Goal: Task Accomplishment & Management: Complete application form

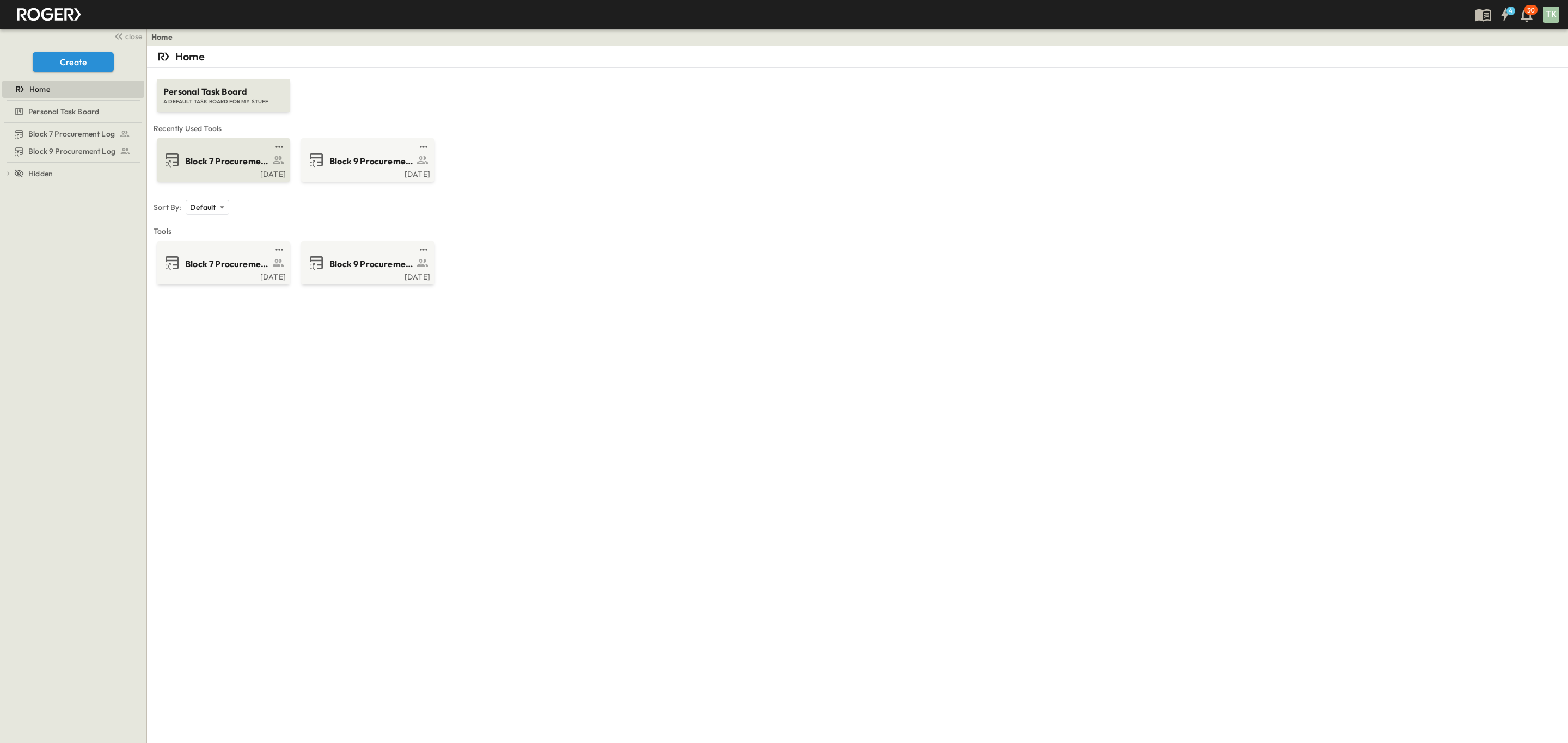
click at [217, 163] on span "Block 7 Procurement Log" at bounding box center [228, 161] width 85 height 12
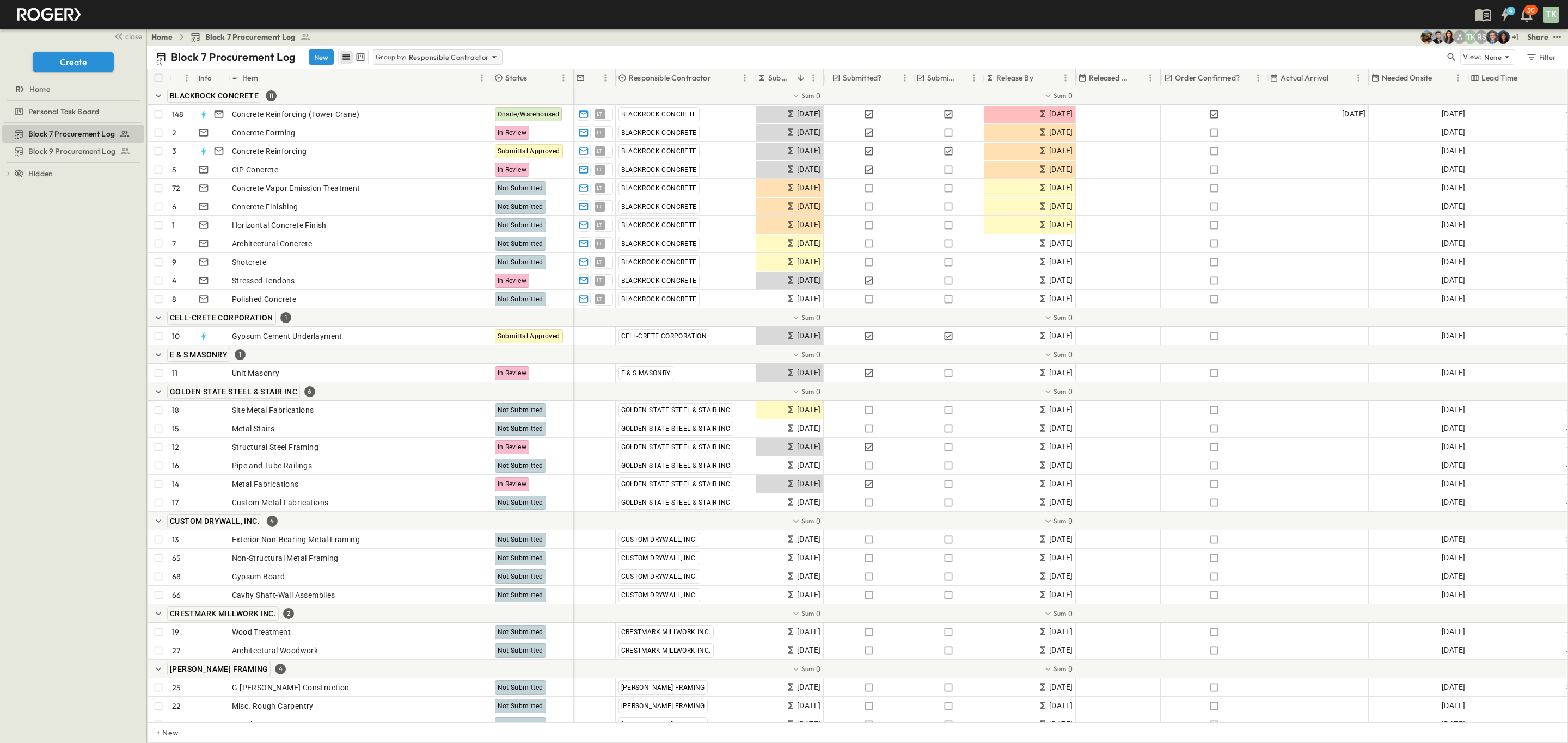
click at [406, 53] on p "Group by:" at bounding box center [391, 57] width 31 height 11
click at [420, 77] on div "None" at bounding box center [438, 72] width 127 height 15
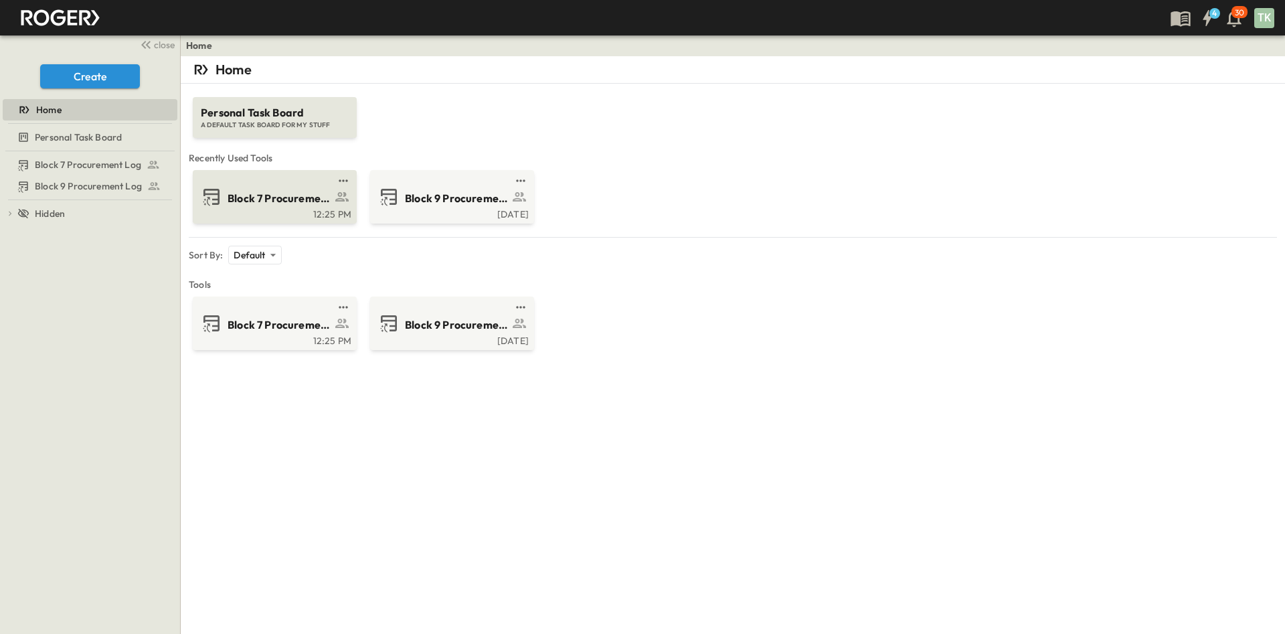
click at [292, 199] on span "Block 7 Procurement Log" at bounding box center [280, 198] width 104 height 15
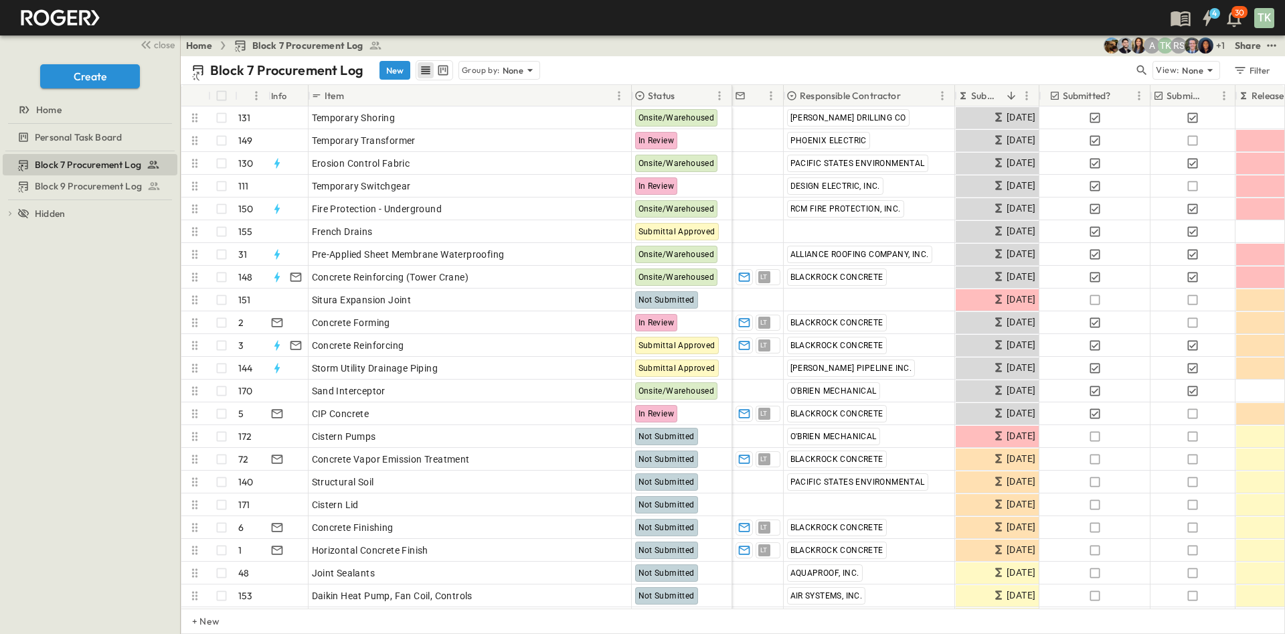
click at [979, 98] on p "Submit By" at bounding box center [986, 95] width 30 height 13
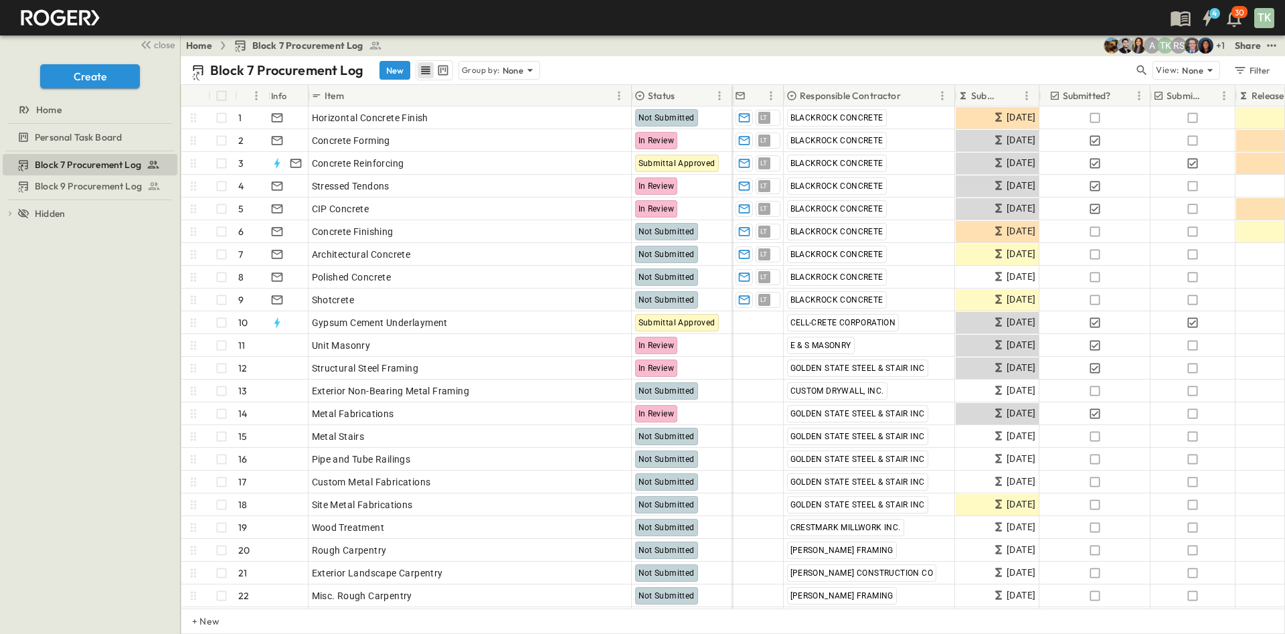
click at [979, 98] on p "Submit By" at bounding box center [986, 95] width 30 height 13
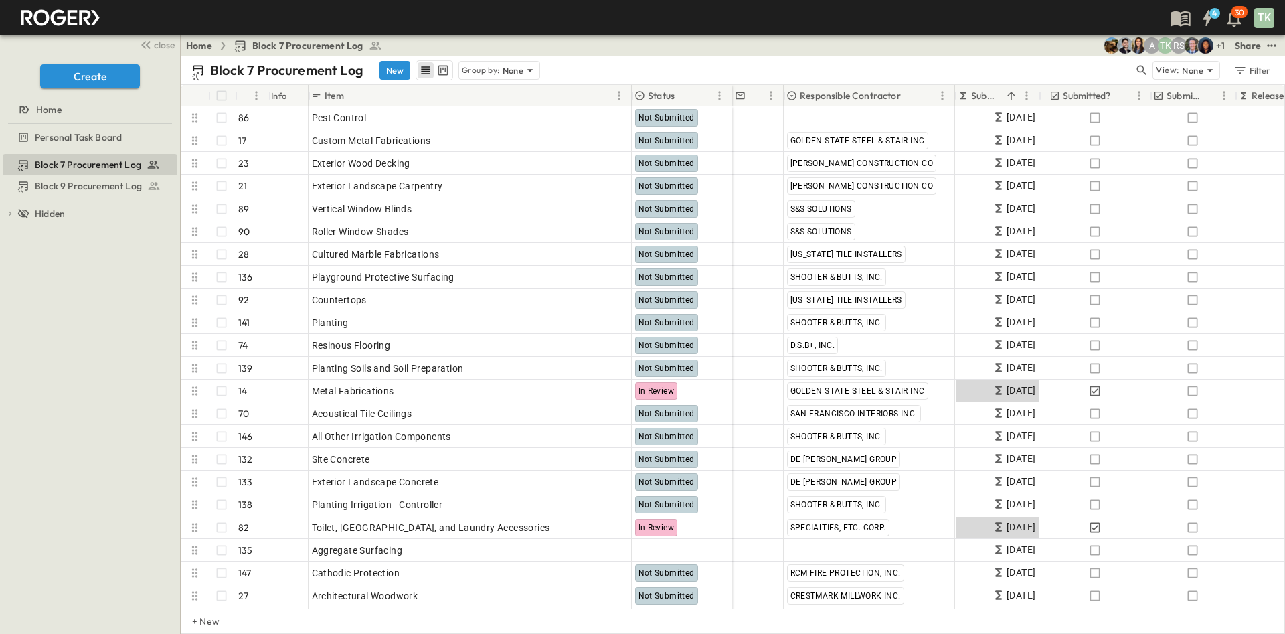
click at [979, 98] on p "Submit By" at bounding box center [986, 95] width 30 height 13
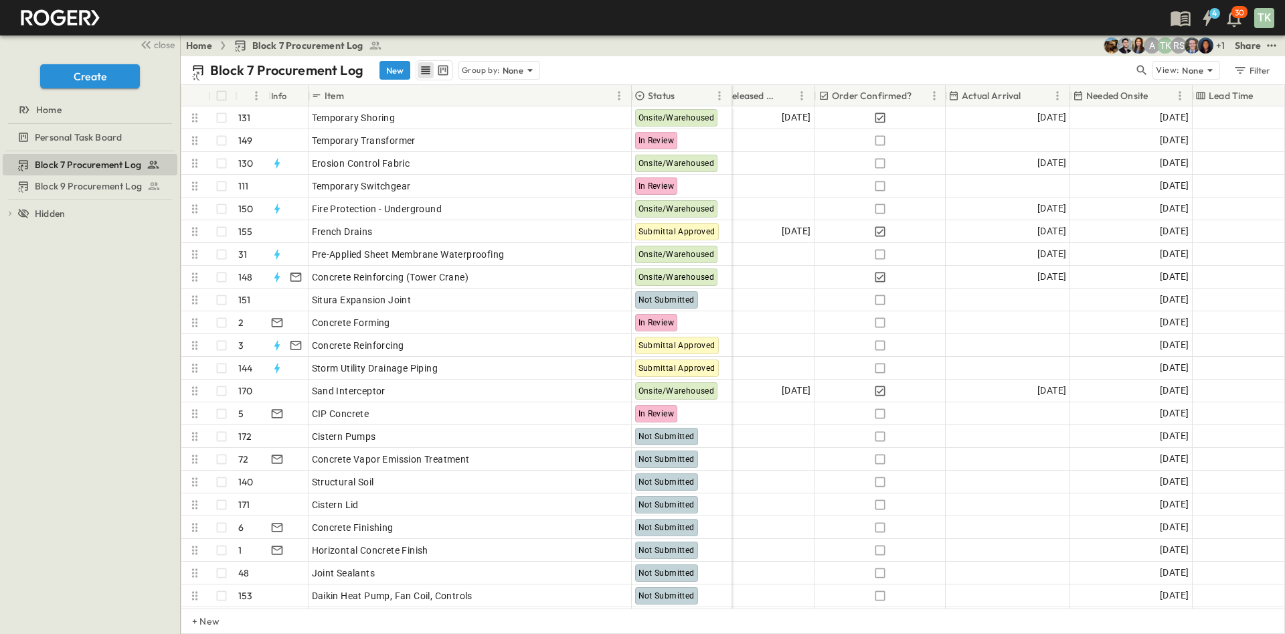
scroll to position [0, 641]
drag, startPoint x: 764, startPoint y: 592, endPoint x: 740, endPoint y: 595, distance: 25.0
click at [740, 595] on div "Temporary Shoring 131 OPEN Temporary Shoring Onsite/Warehoused Temporary Transf…" at bounding box center [732, 357] width 1103 height 502
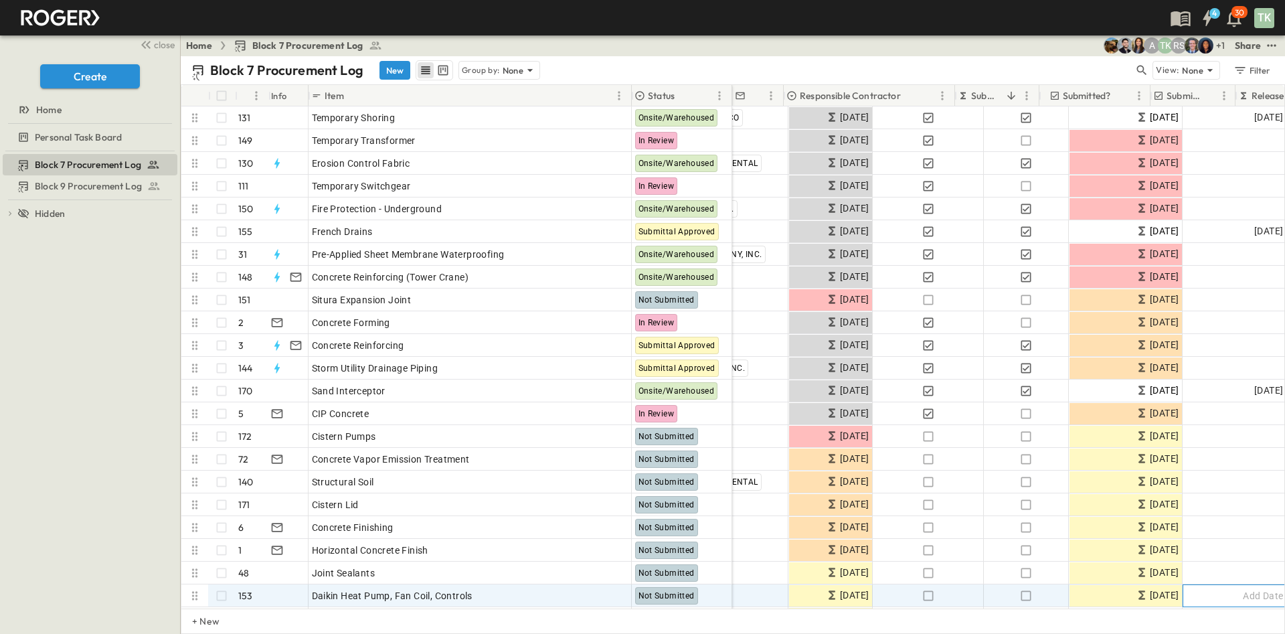
scroll to position [0, 0]
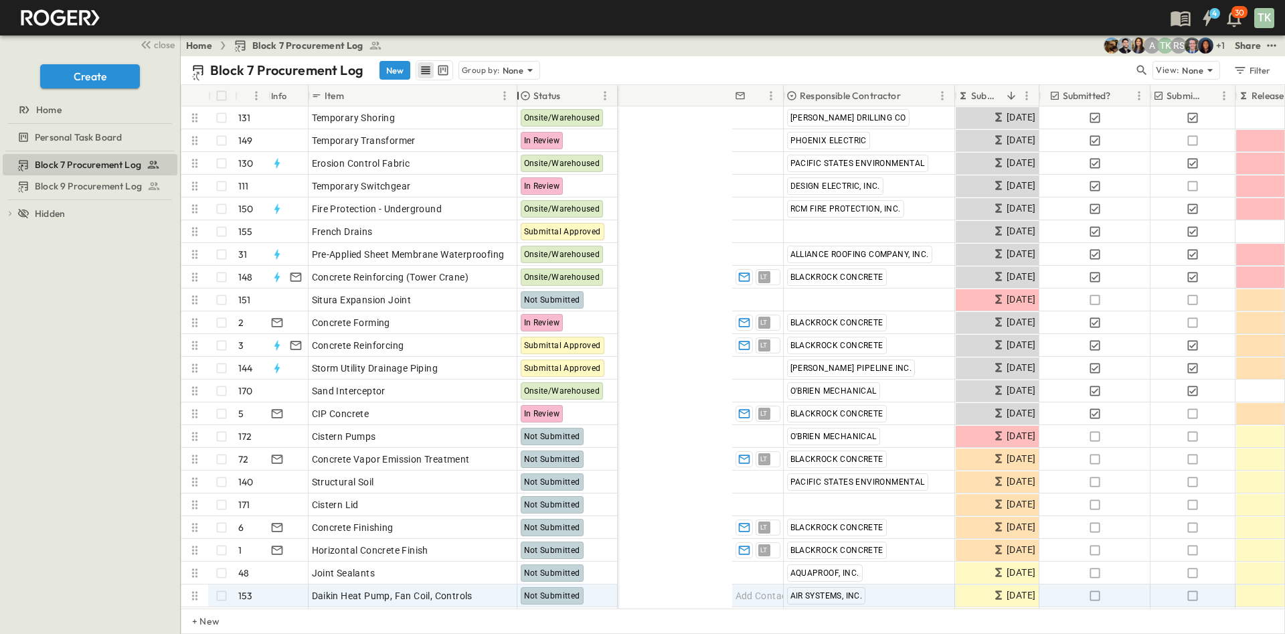
drag, startPoint x: 629, startPoint y: 88, endPoint x: 515, endPoint y: 104, distance: 115.5
click at [515, 104] on div at bounding box center [517, 95] width 13 height 37
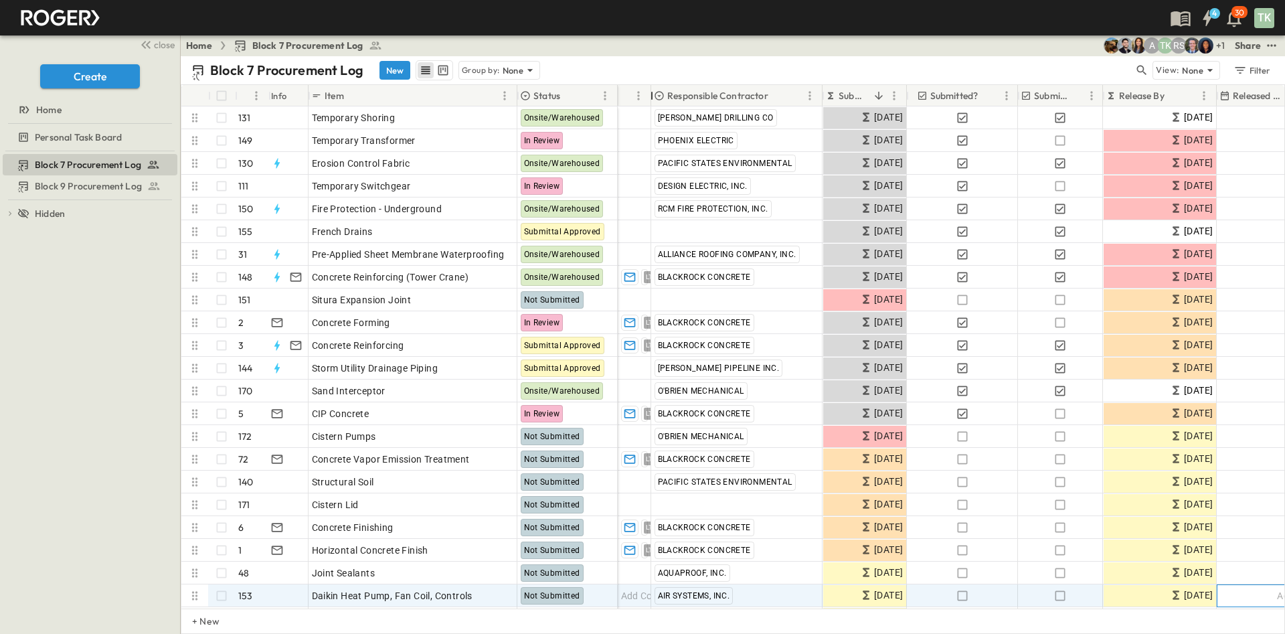
drag, startPoint x: 669, startPoint y: 85, endPoint x: 641, endPoint y: 86, distance: 28.1
click at [621, 88] on div "POC" at bounding box center [634, 95] width 33 height 21
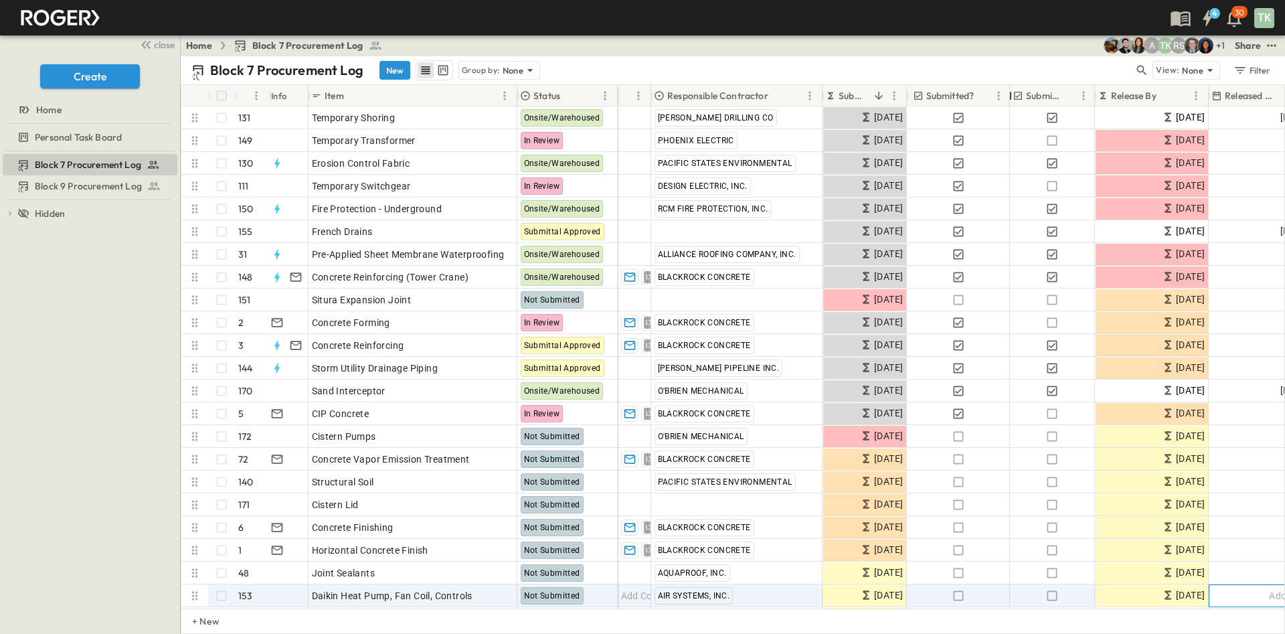
drag, startPoint x: 1015, startPoint y: 92, endPoint x: 1007, endPoint y: 95, distance: 8.5
click at [1007, 95] on div at bounding box center [1010, 95] width 13 height 37
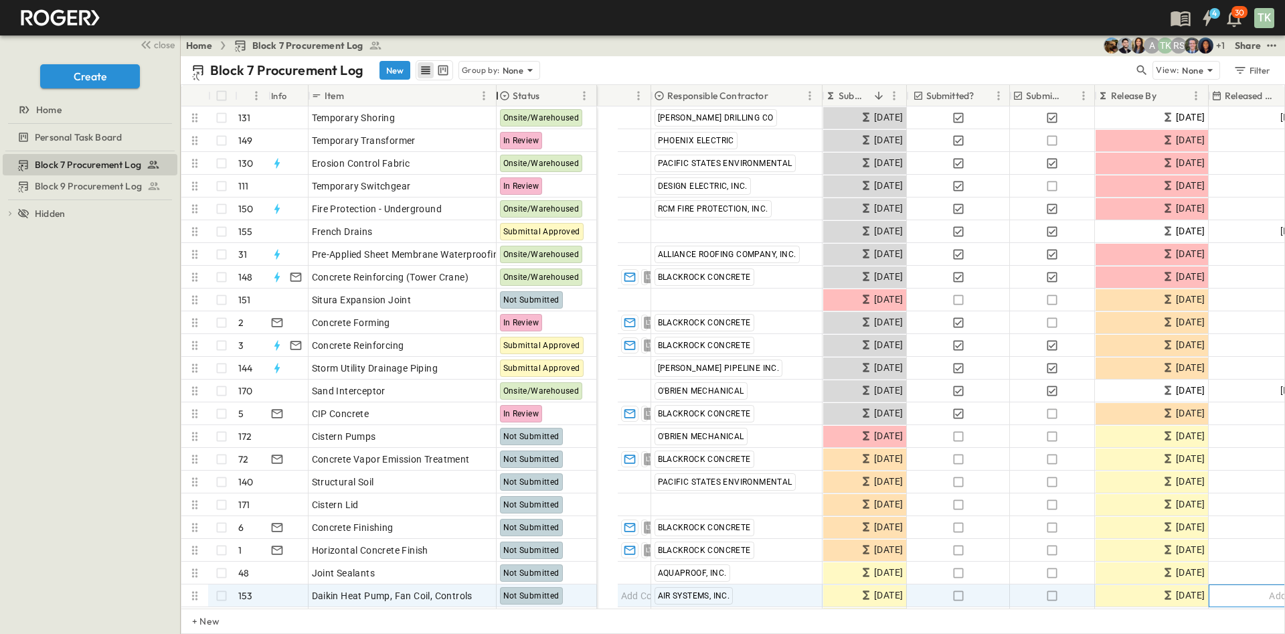
drag, startPoint x: 519, startPoint y: 88, endPoint x: 499, endPoint y: 98, distance: 23.4
click at [499, 98] on div at bounding box center [497, 95] width 13 height 37
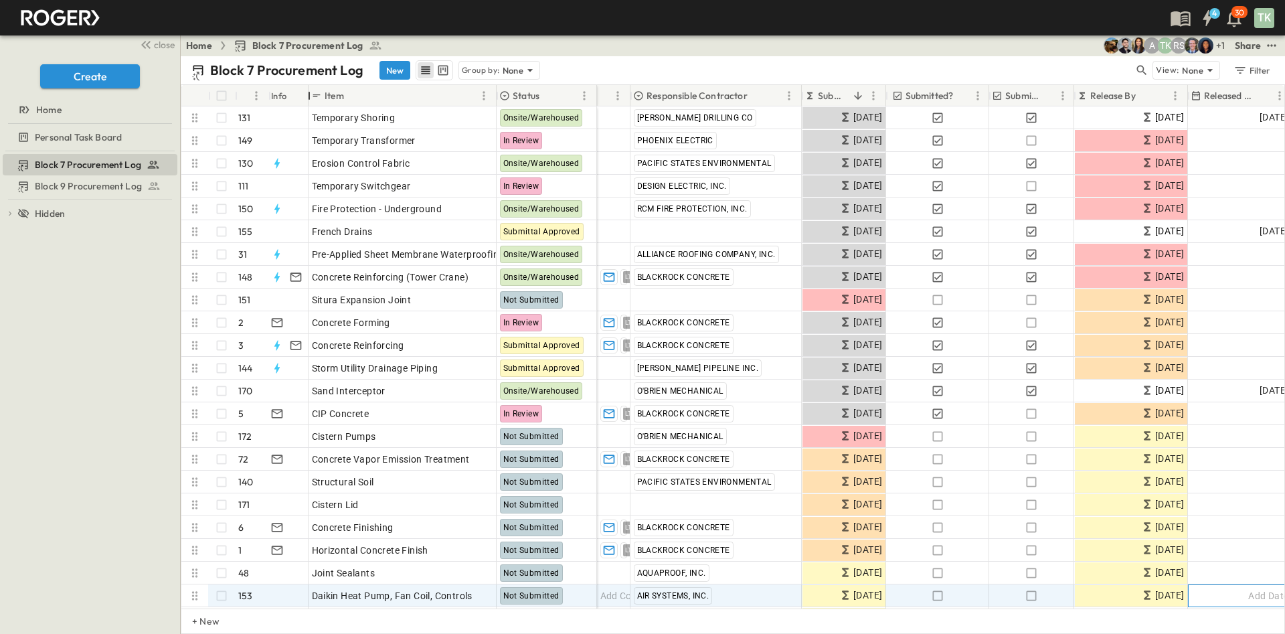
drag, startPoint x: 308, startPoint y: 88, endPoint x: 273, endPoint y: 94, distance: 35.2
click at [273, 94] on div "# Info Item Status" at bounding box center [389, 95] width 416 height 21
click at [224, 100] on div "# Info Item Status" at bounding box center [389, 95] width 416 height 21
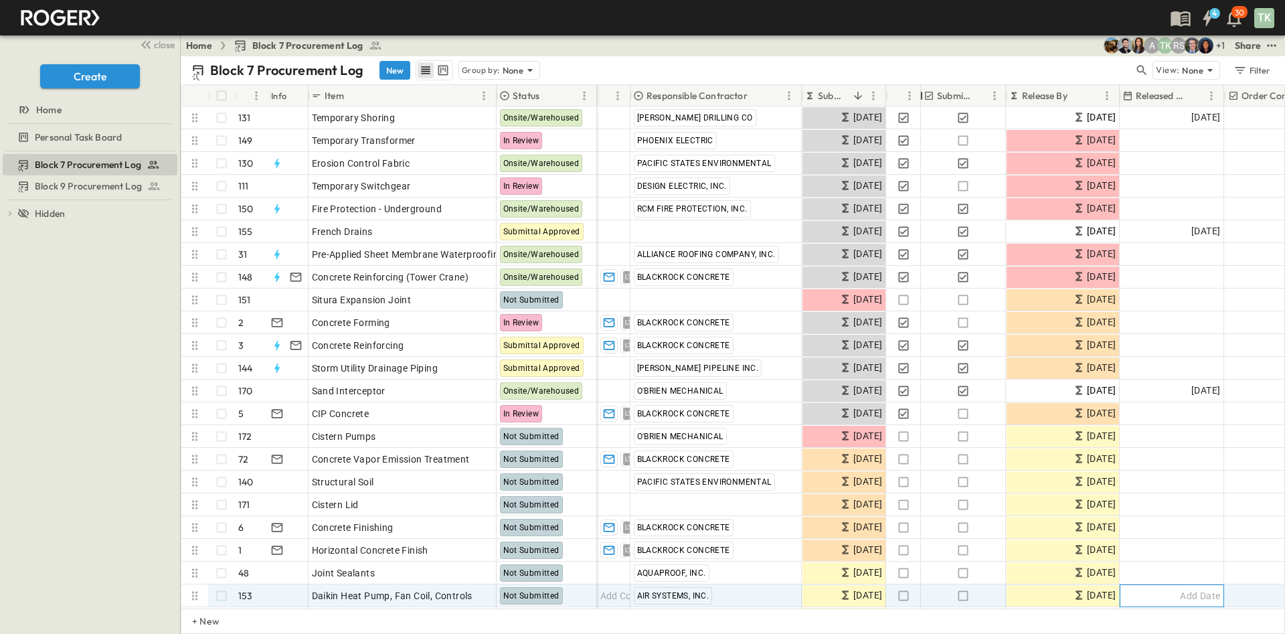
drag, startPoint x: 991, startPoint y: 88, endPoint x: 922, endPoint y: 96, distance: 68.7
click at [922, 96] on div at bounding box center [921, 95] width 13 height 37
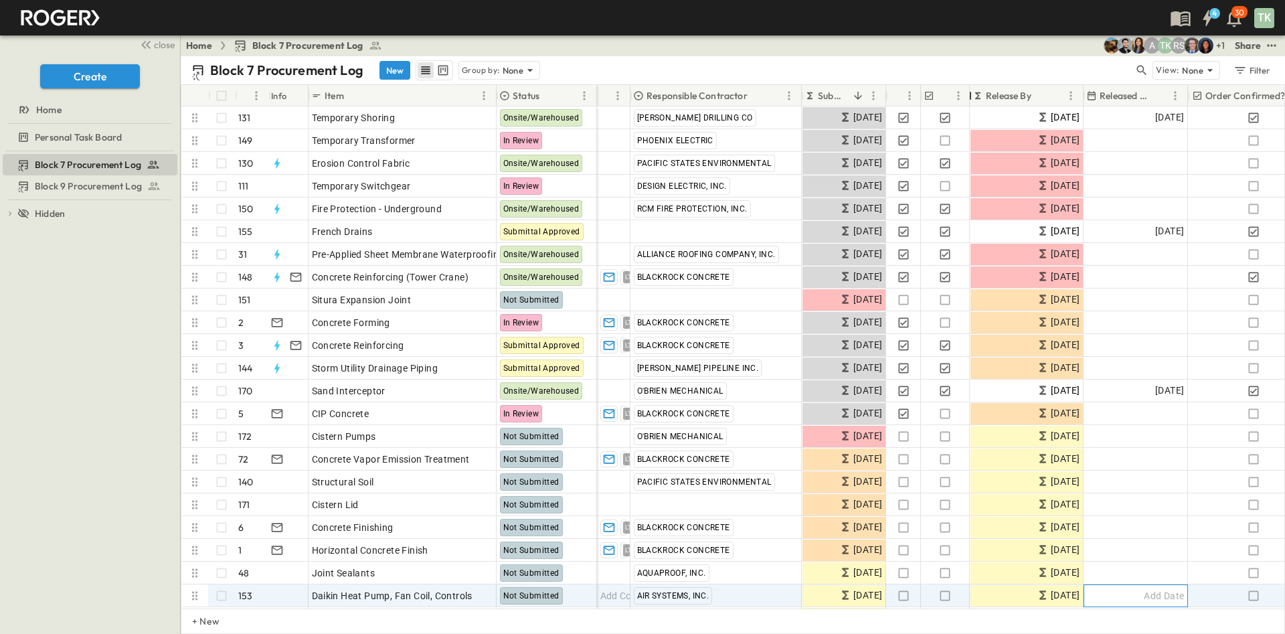
drag, startPoint x: 1011, startPoint y: 93, endPoint x: 975, endPoint y: 87, distance: 36.6
click at [975, 87] on div at bounding box center [970, 95] width 13 height 37
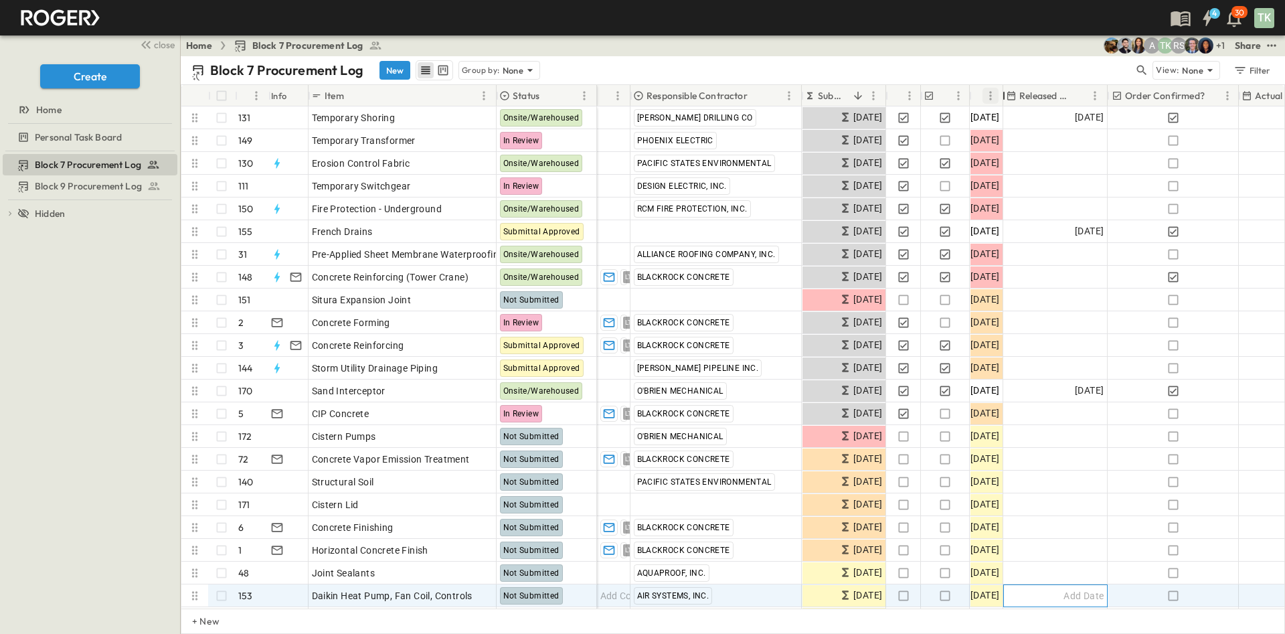
drag, startPoint x: 1078, startPoint y: 94, endPoint x: 997, endPoint y: 92, distance: 81.0
click at [997, 92] on div at bounding box center [1003, 95] width 13 height 37
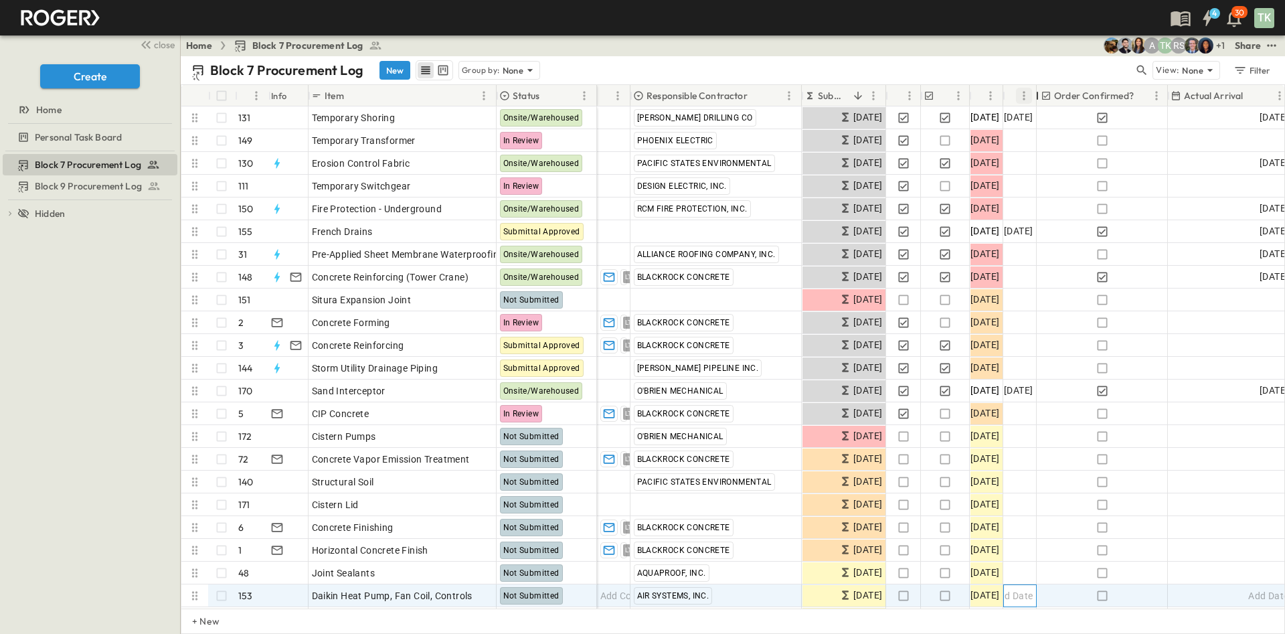
drag, startPoint x: 1107, startPoint y: 92, endPoint x: 1026, endPoint y: 92, distance: 81.0
click at [1026, 92] on div "Released Date" at bounding box center [1019, 95] width 33 height 21
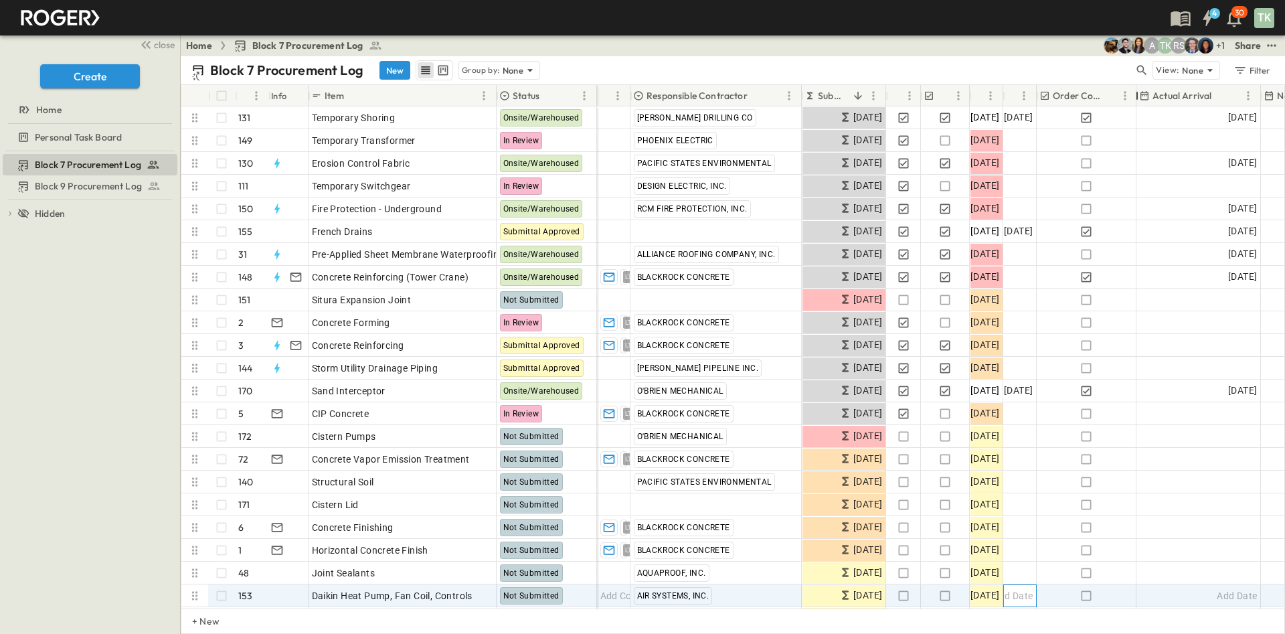
drag, startPoint x: 1167, startPoint y: 94, endPoint x: 1135, endPoint y: 98, distance: 31.6
click at [1135, 98] on div at bounding box center [1137, 95] width 13 height 37
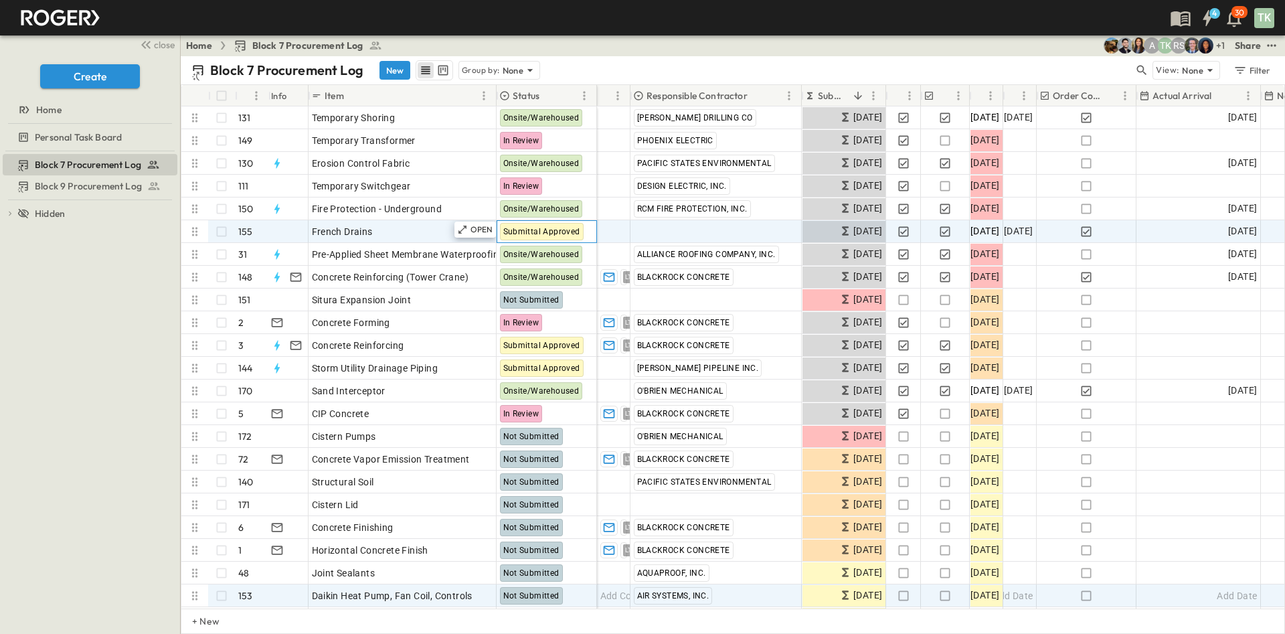
click at [533, 227] on span "Submittal Approved" at bounding box center [541, 231] width 77 height 9
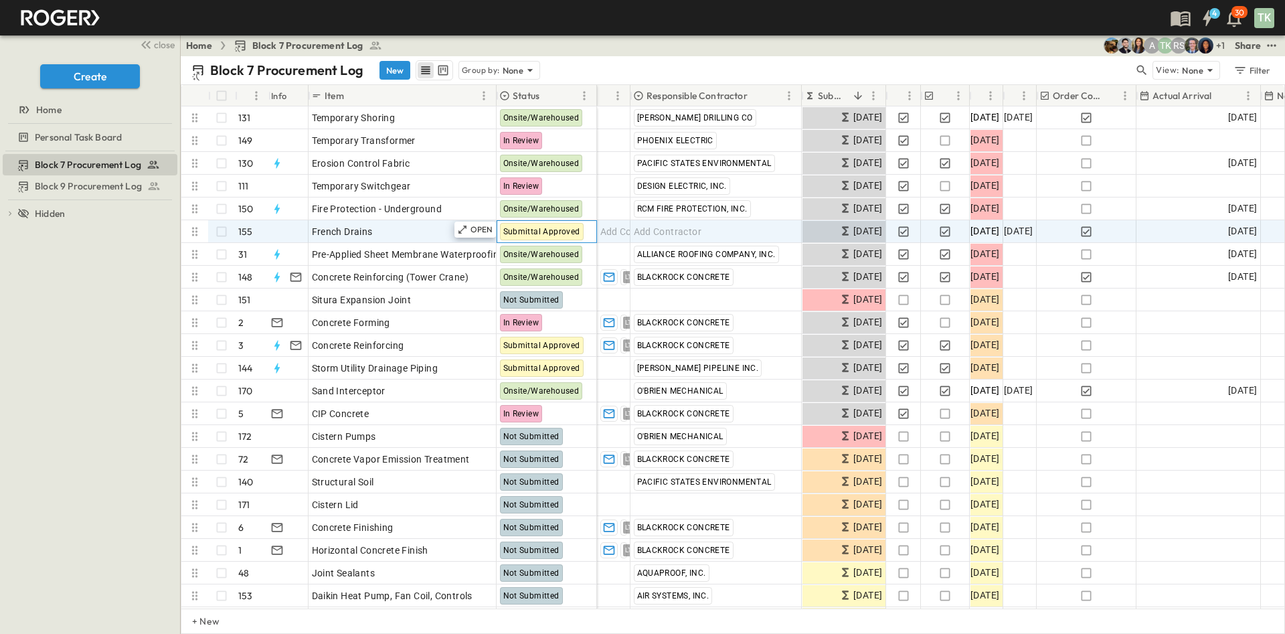
click at [533, 227] on span "Submittal Approved" at bounding box center [541, 231] width 77 height 9
click at [127, 336] on div "Block 7 Procurement Log Block 9 Procurement Log To pick up a draggable item, pr…" at bounding box center [90, 392] width 180 height 483
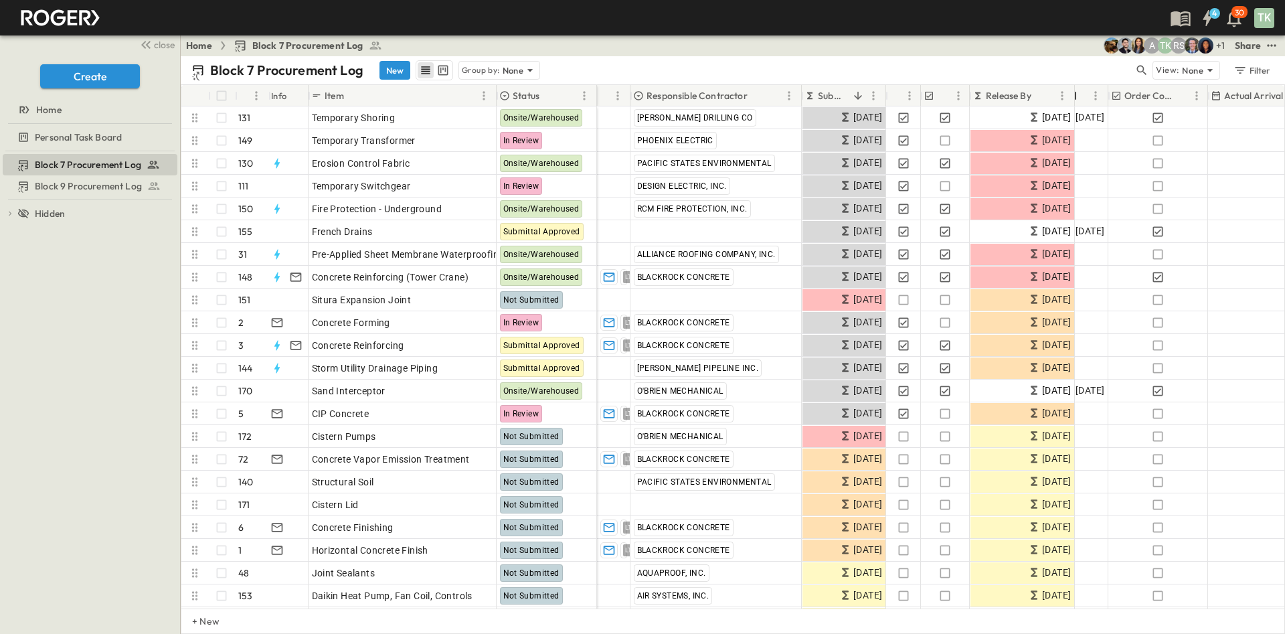
drag, startPoint x: 1003, startPoint y: 90, endPoint x: 1066, endPoint y: 96, distance: 63.9
click at [1069, 96] on div at bounding box center [1075, 95] width 13 height 37
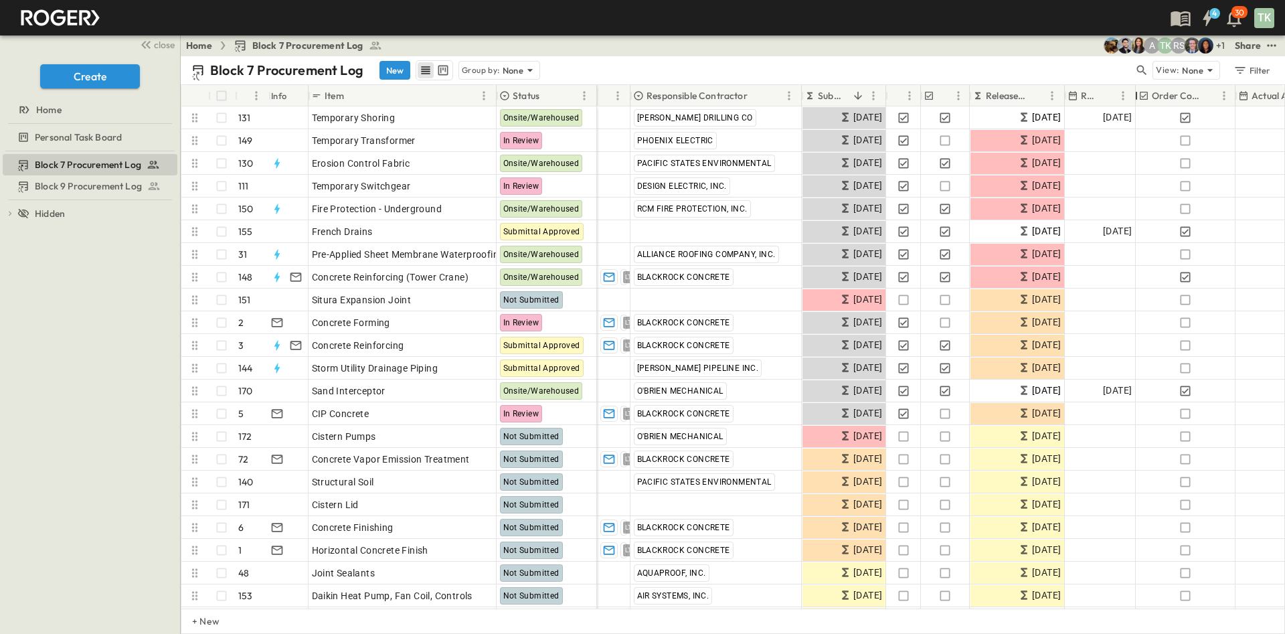
drag, startPoint x: 1100, startPoint y: 93, endPoint x: 1138, endPoint y: 93, distance: 37.5
click at [1138, 93] on div at bounding box center [1136, 95] width 13 height 37
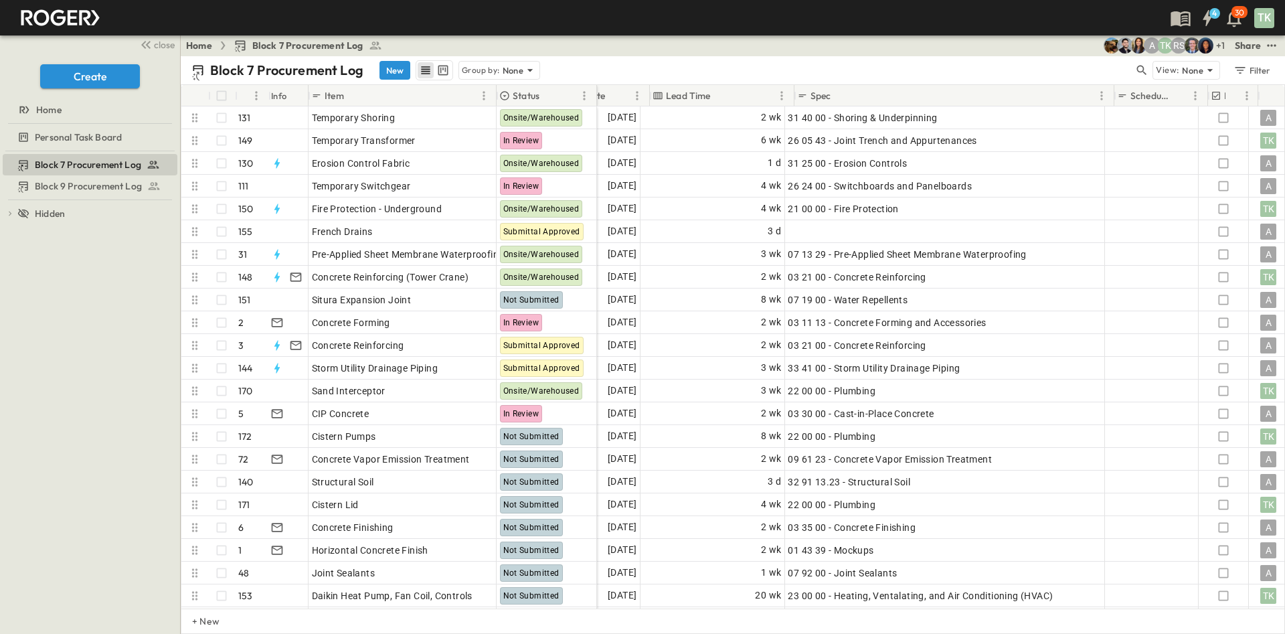
scroll to position [0, 862]
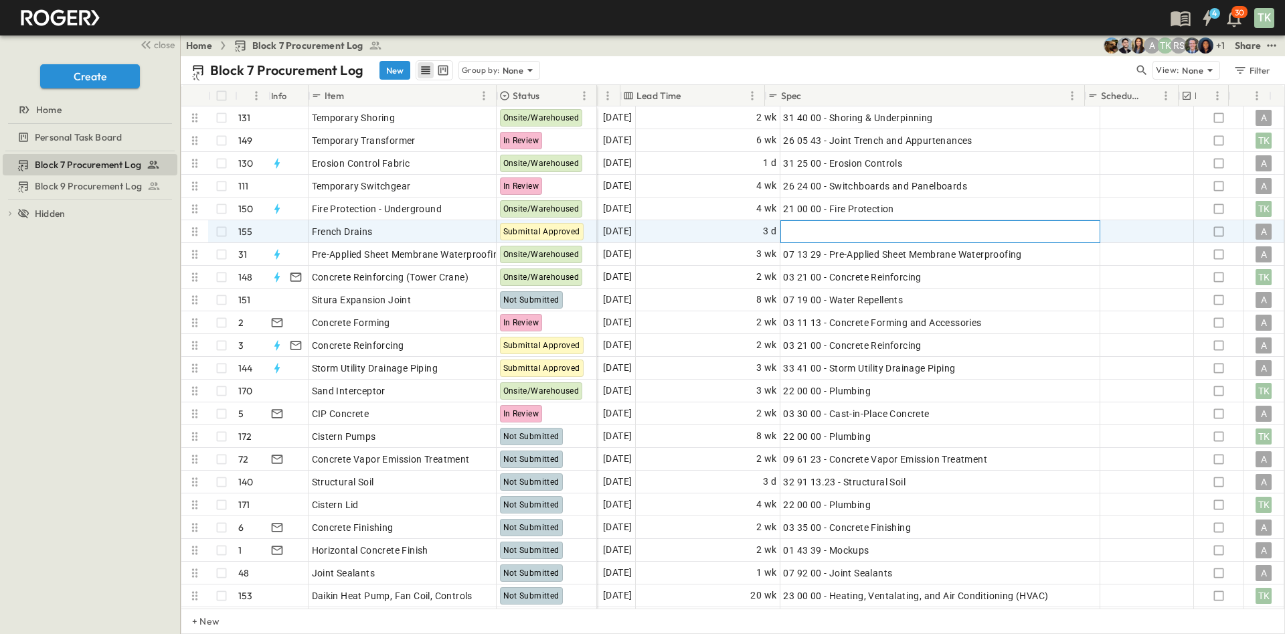
click at [920, 231] on div "Add Spec" at bounding box center [939, 231] width 313 height 19
type input "*"
click at [791, 42] on div "Home Block 7 Procurement Log + 1 RS TK A Share" at bounding box center [733, 45] width 1104 height 21
click at [817, 238] on div "Add Spec" at bounding box center [939, 231] width 313 height 19
type input "**********"
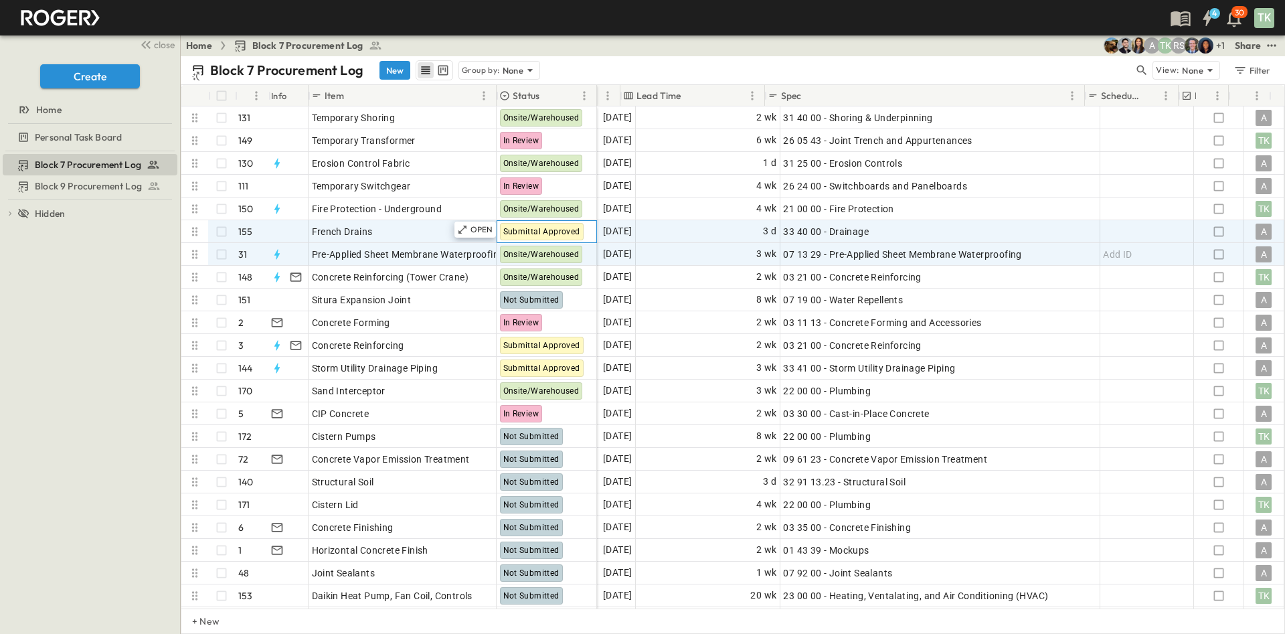
click at [561, 227] on span "Submittal Approved" at bounding box center [541, 231] width 77 height 9
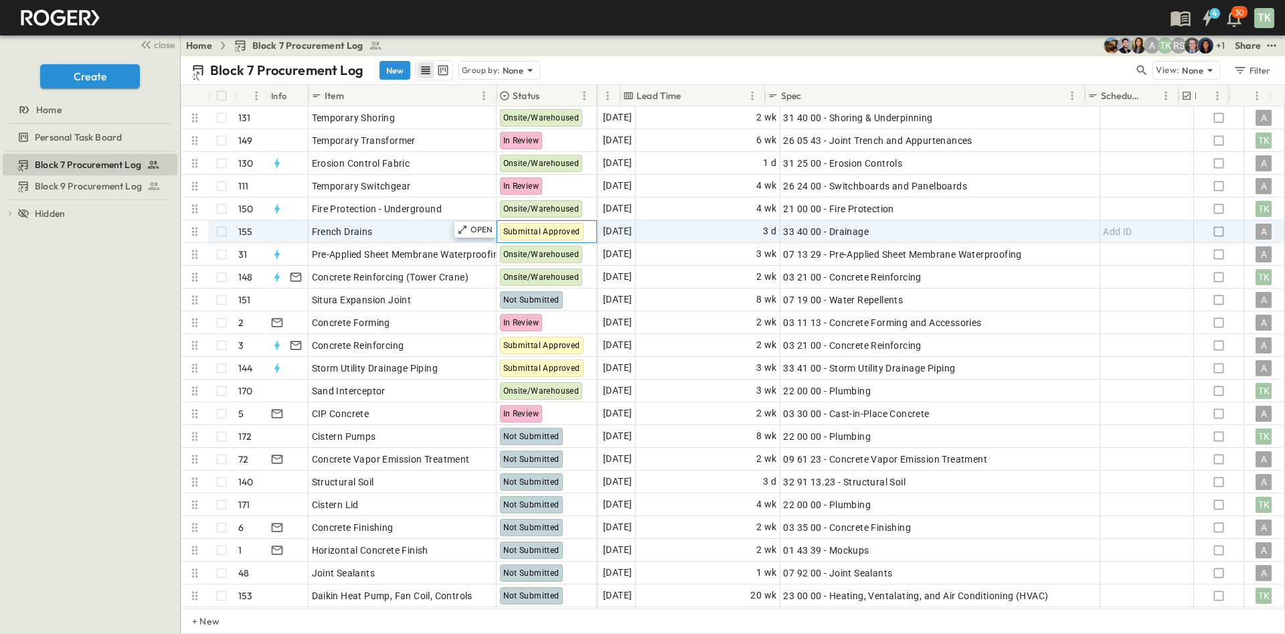
drag, startPoint x: 552, startPoint y: 230, endPoint x: 515, endPoint y: 228, distance: 36.2
click at [515, 228] on span "Submittal Approved" at bounding box center [541, 231] width 77 height 9
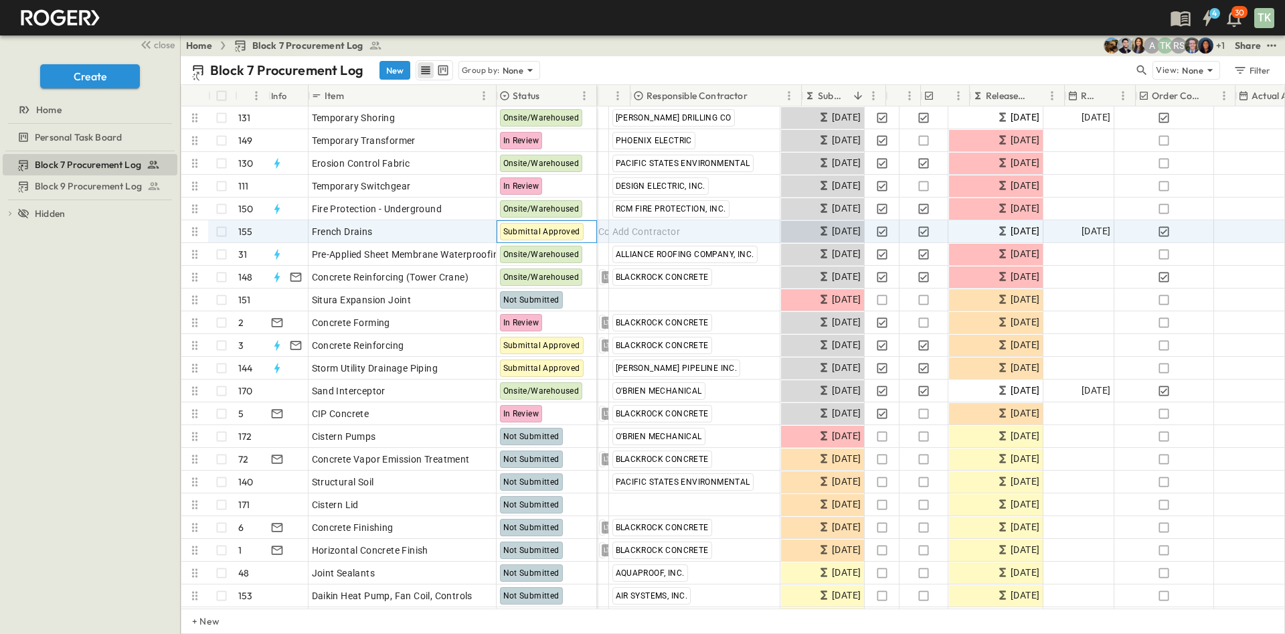
scroll to position [0, 0]
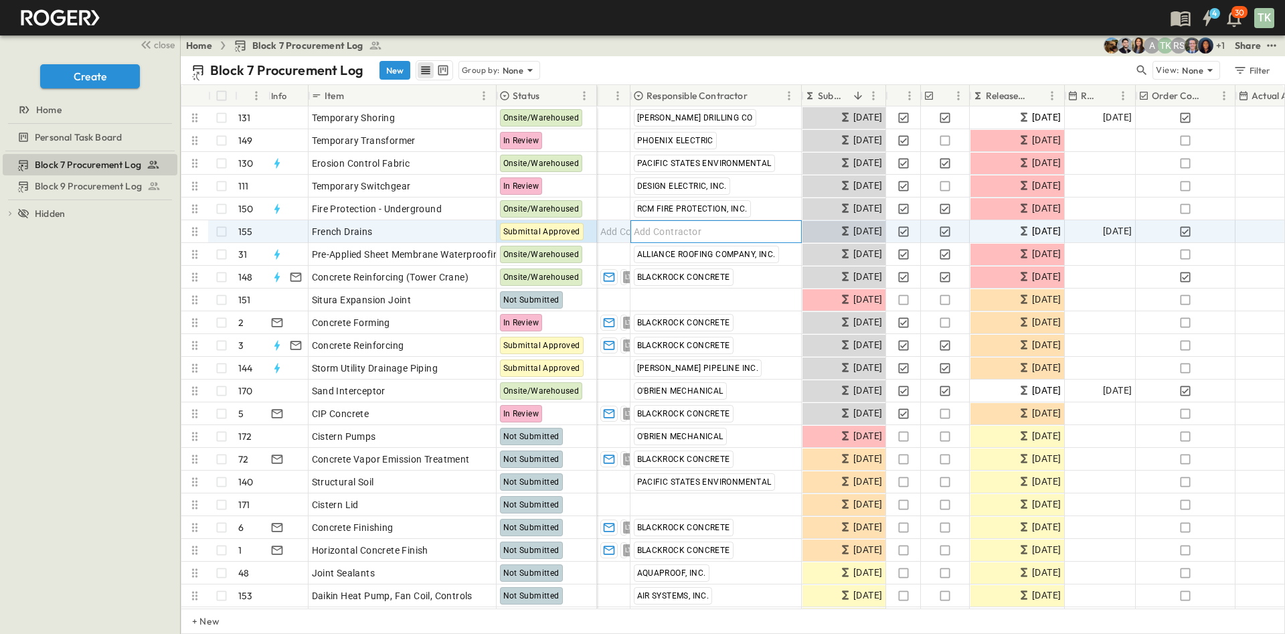
click at [695, 240] on div "Add Contractor" at bounding box center [716, 231] width 170 height 21
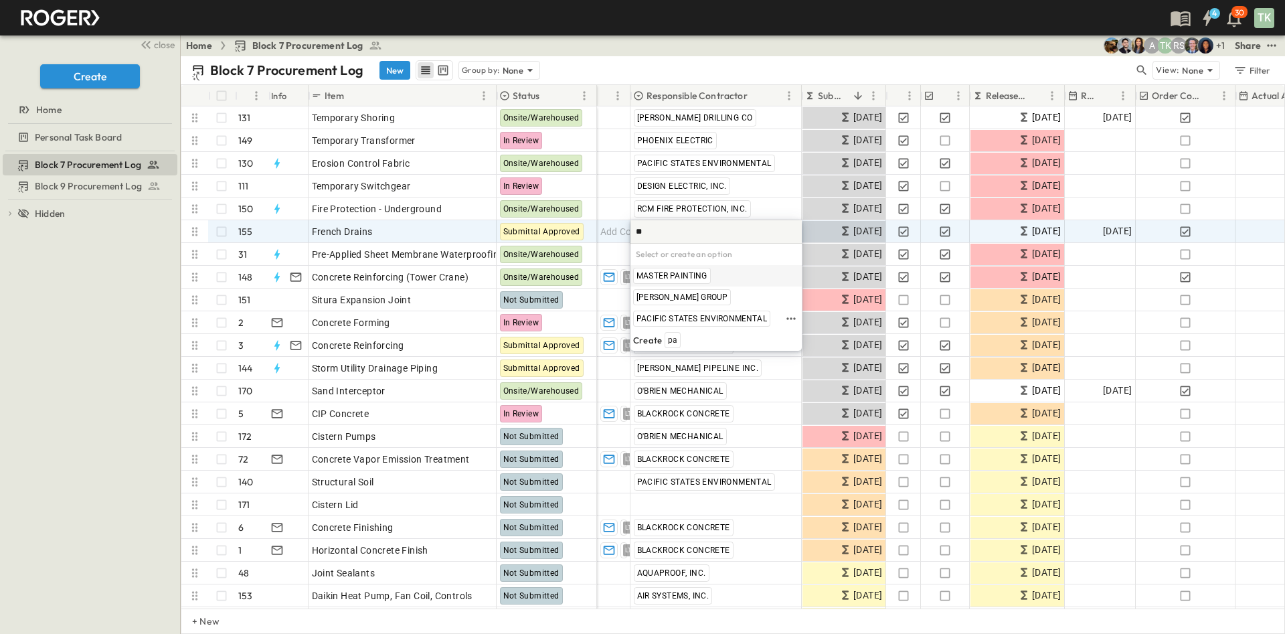
type input "***"
click at [697, 272] on span "PACIFIC STATES ENVIRONMENTAL" at bounding box center [702, 275] width 131 height 11
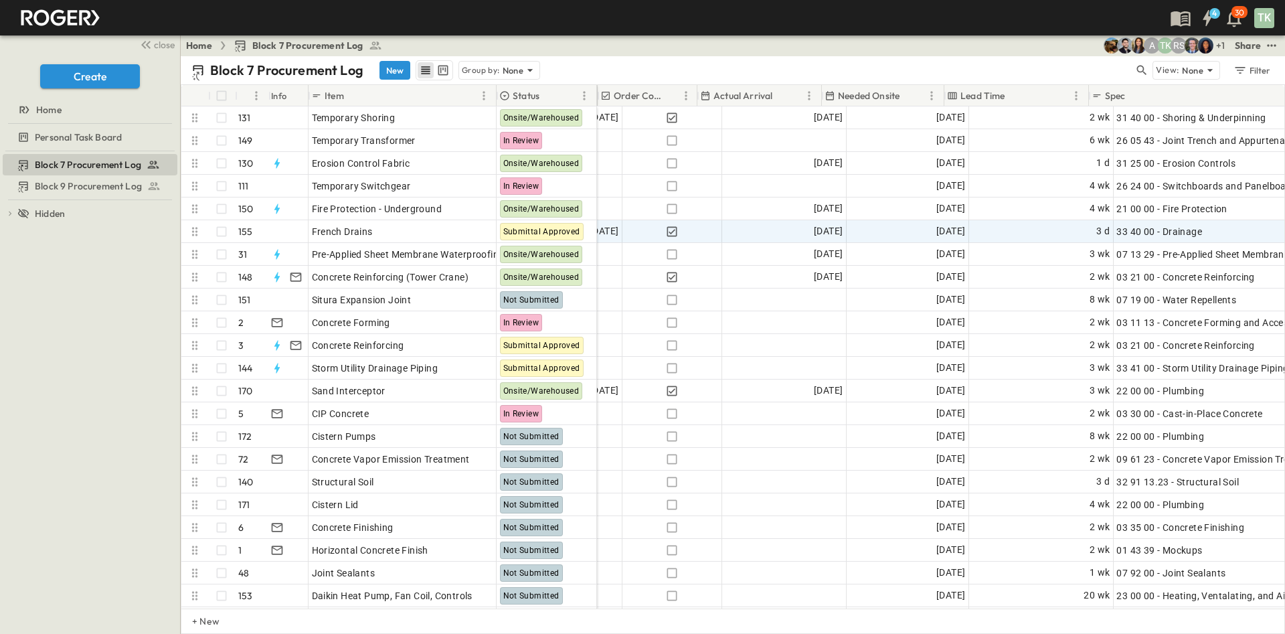
scroll to position [0, 577]
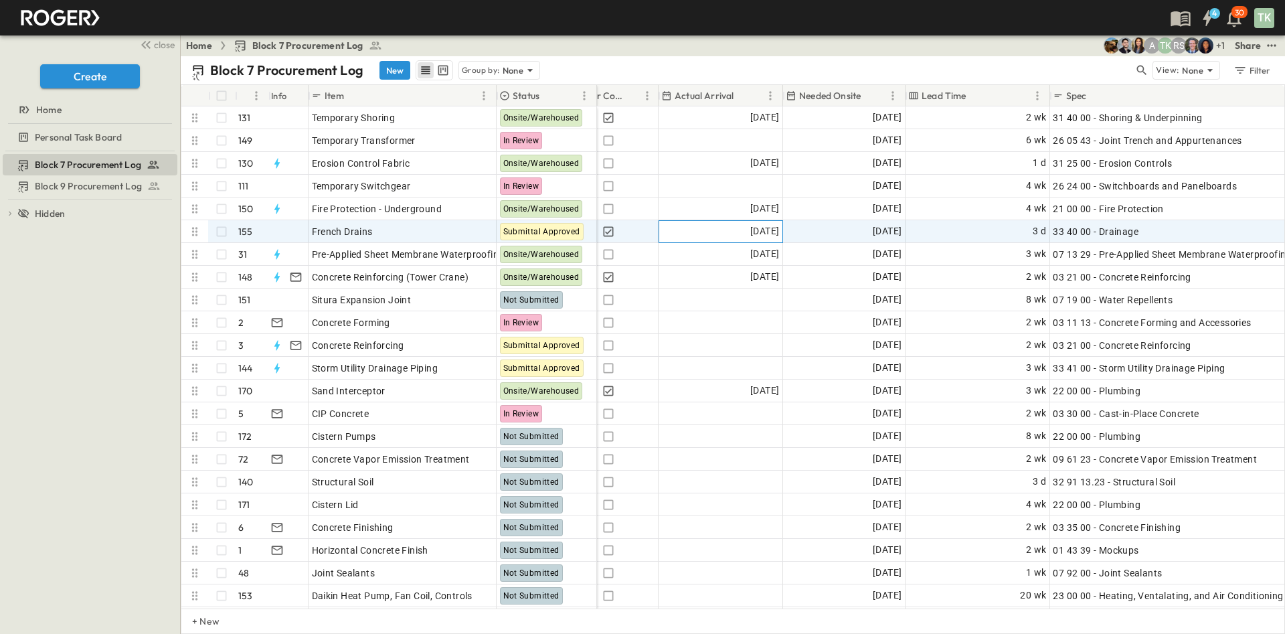
click at [724, 228] on div "[DATE]" at bounding box center [720, 231] width 123 height 21
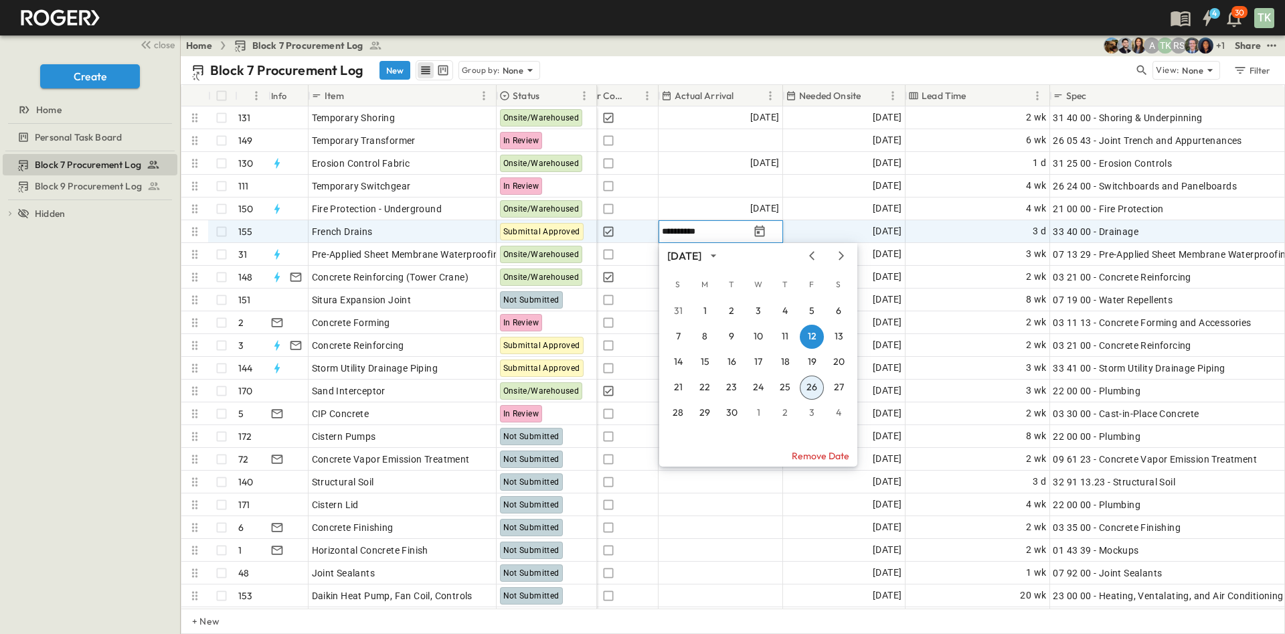
click at [791, 46] on div "Home Block 7 Procurement Log + 1 RS TK A Share" at bounding box center [733, 45] width 1104 height 21
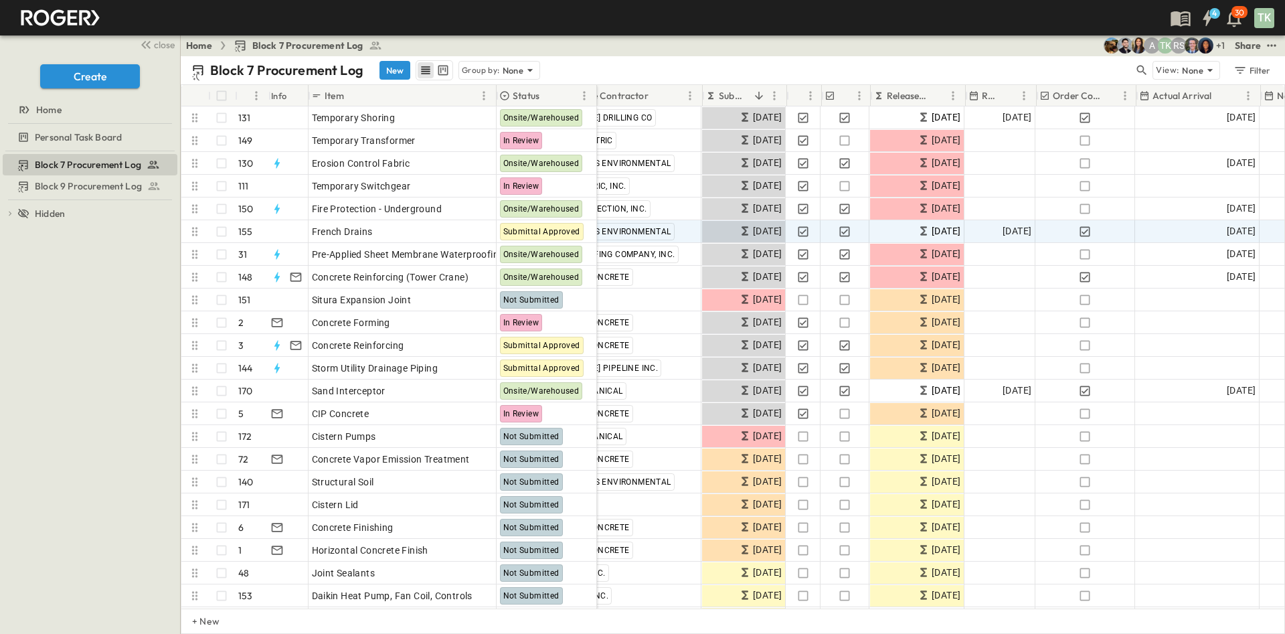
scroll to position [0, 0]
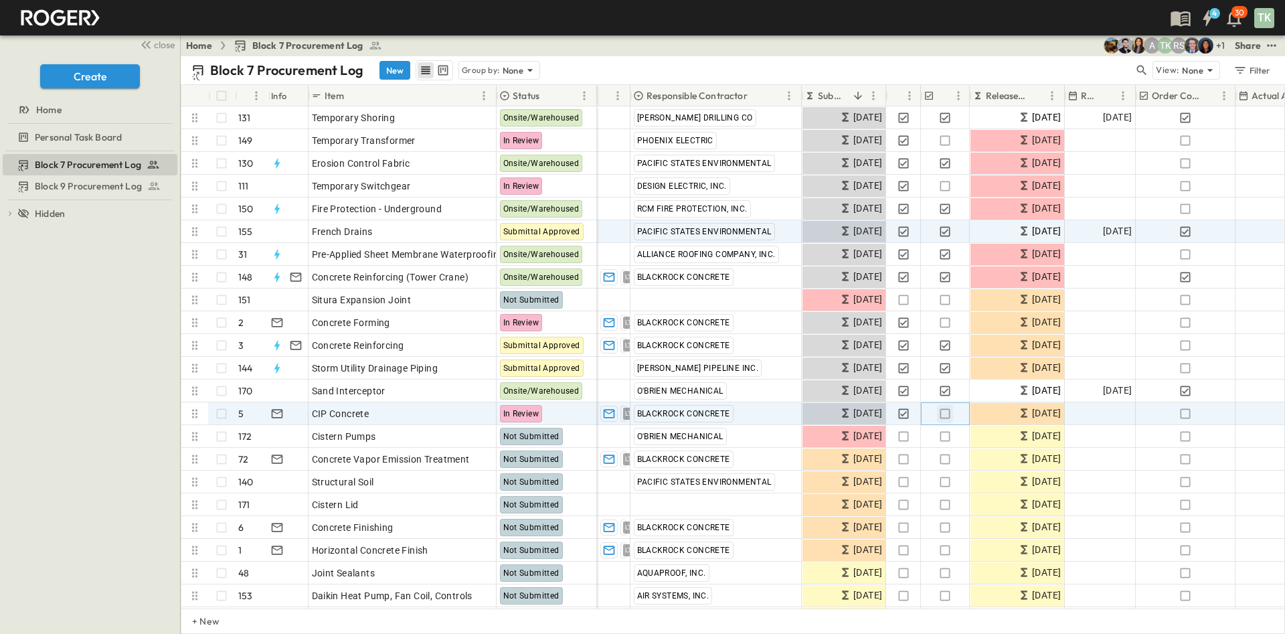
click at [940, 412] on icon "button" at bounding box center [944, 413] width 13 height 13
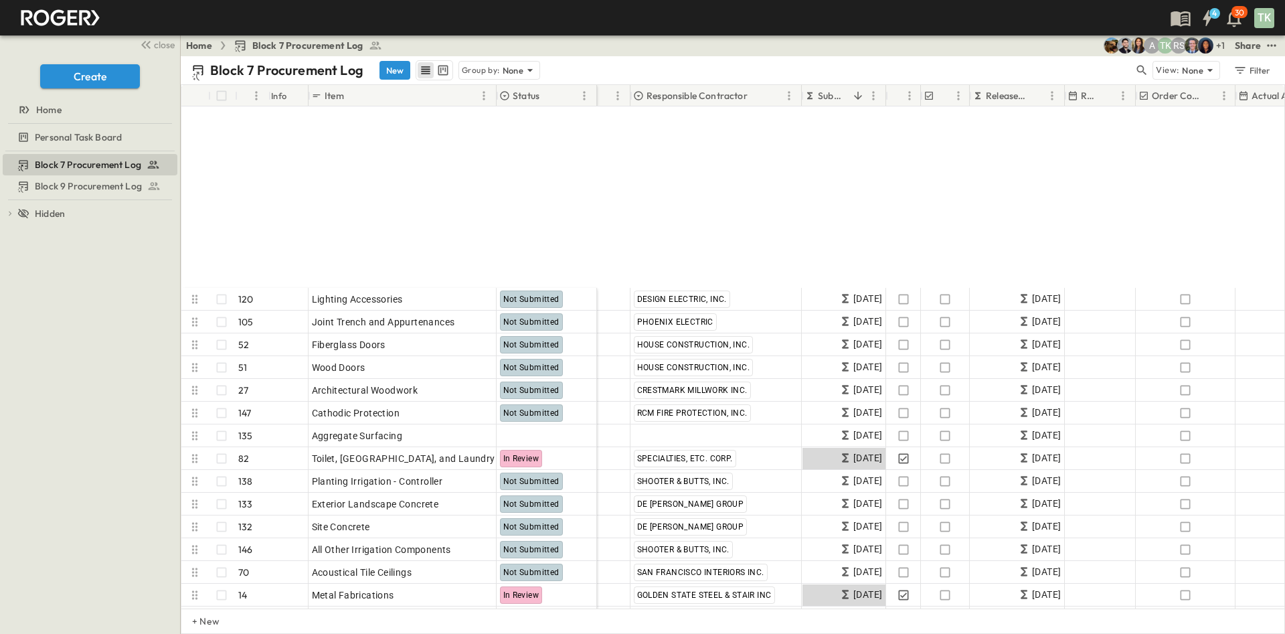
scroll to position [3514, 0]
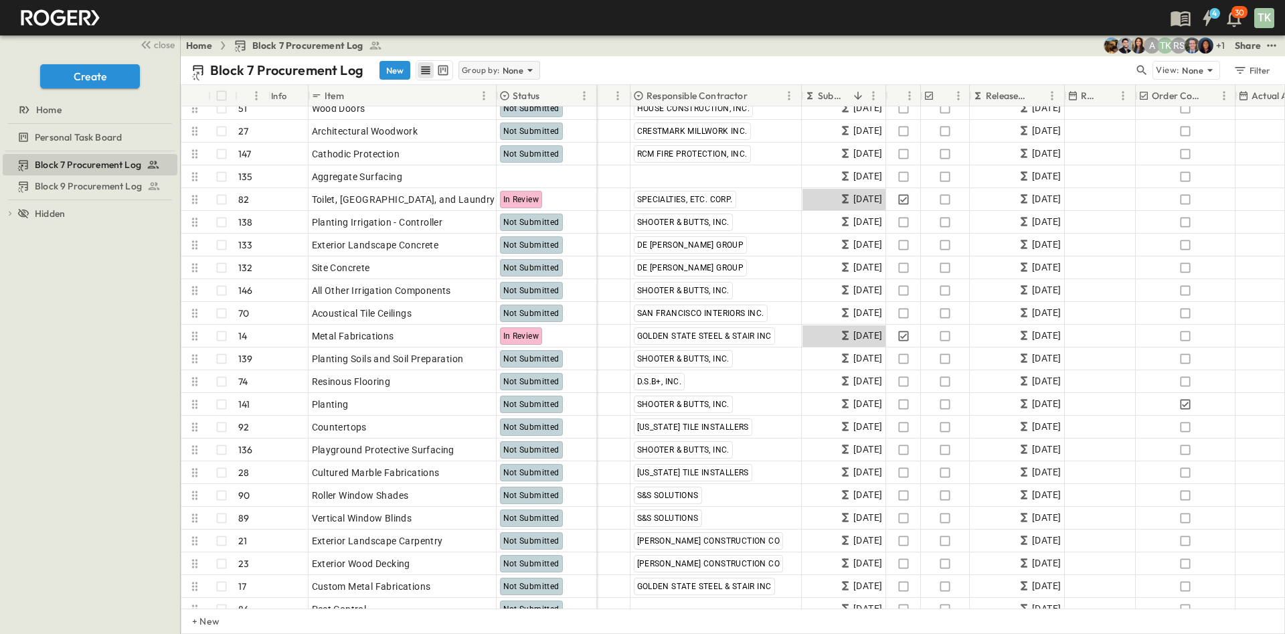
click at [493, 64] on p "Group by:" at bounding box center [481, 70] width 38 height 13
click at [482, 135] on p "Responsible Contractor" at bounding box center [499, 134] width 76 height 27
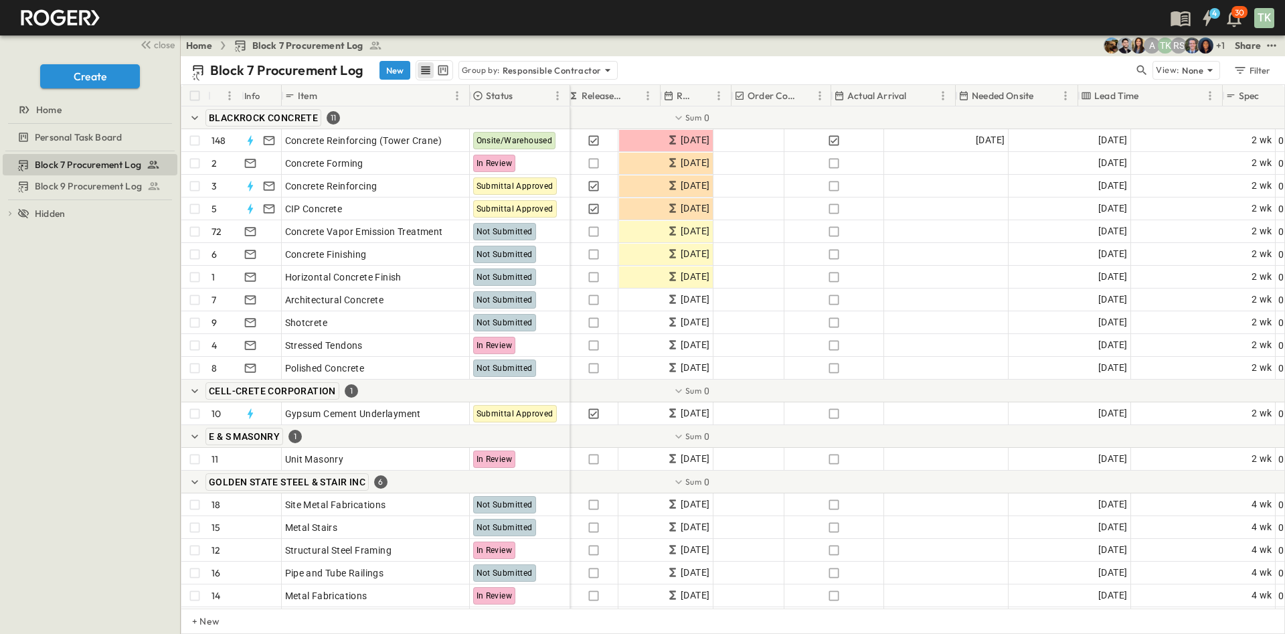
scroll to position [0, 406]
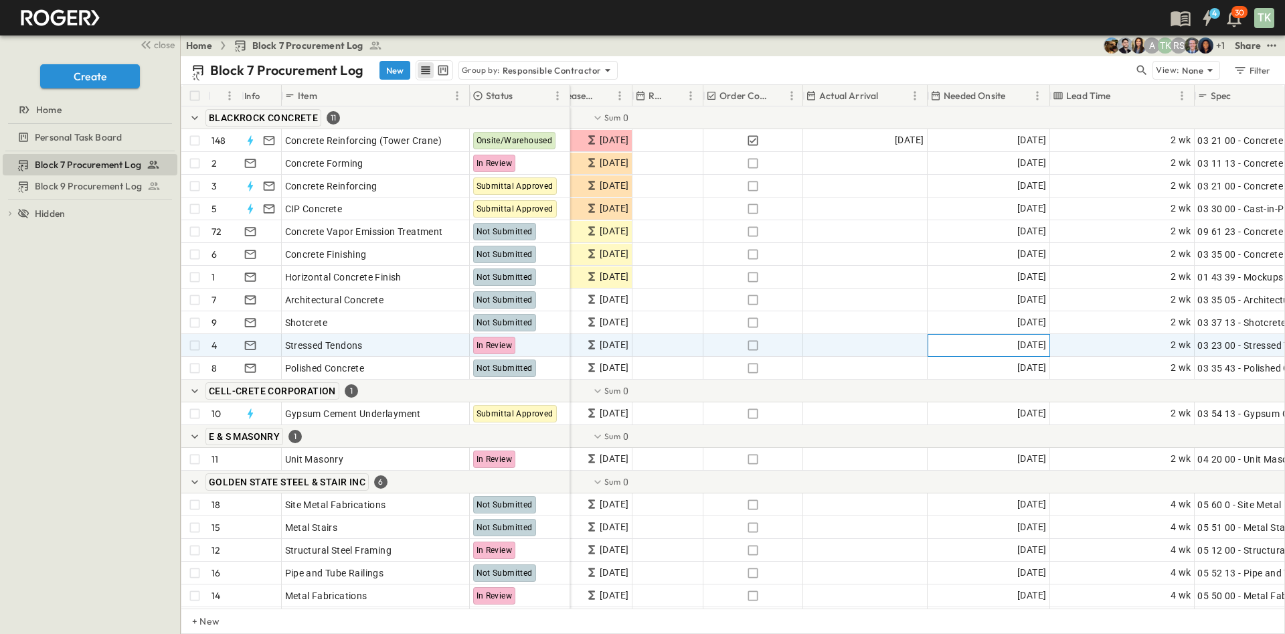
click at [1024, 342] on span "[DATE]" at bounding box center [1031, 344] width 29 height 15
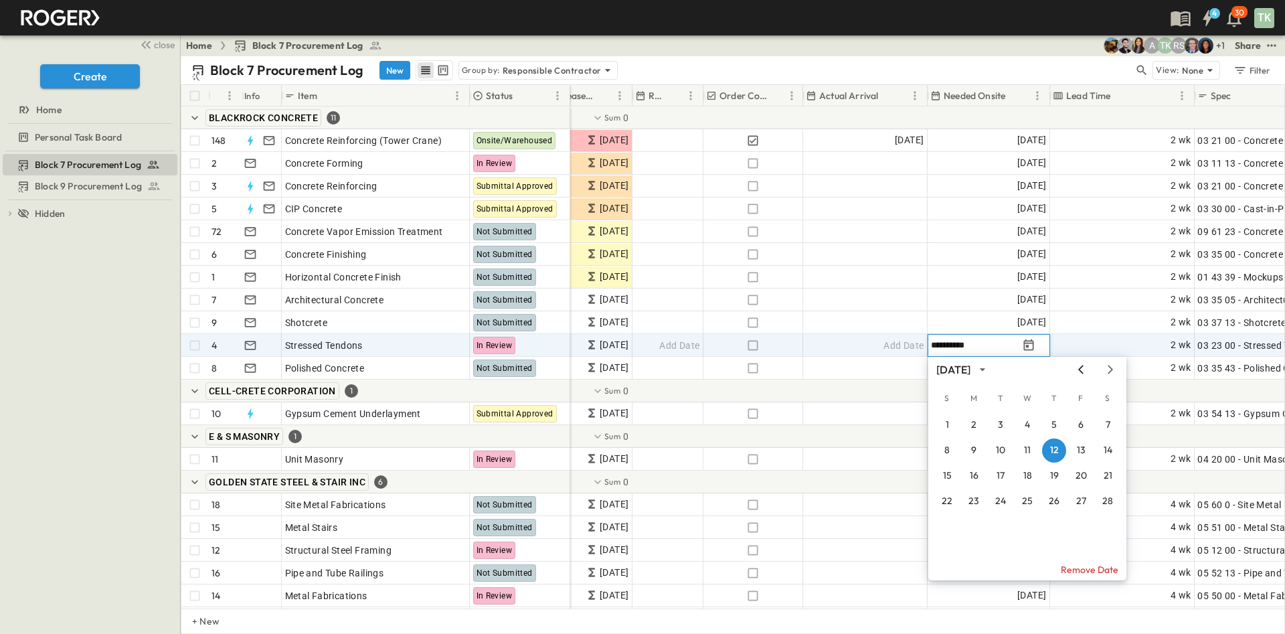
click at [1086, 369] on icon "Previous month" at bounding box center [1081, 369] width 16 height 11
click at [1023, 478] on button "17" at bounding box center [1027, 476] width 24 height 24
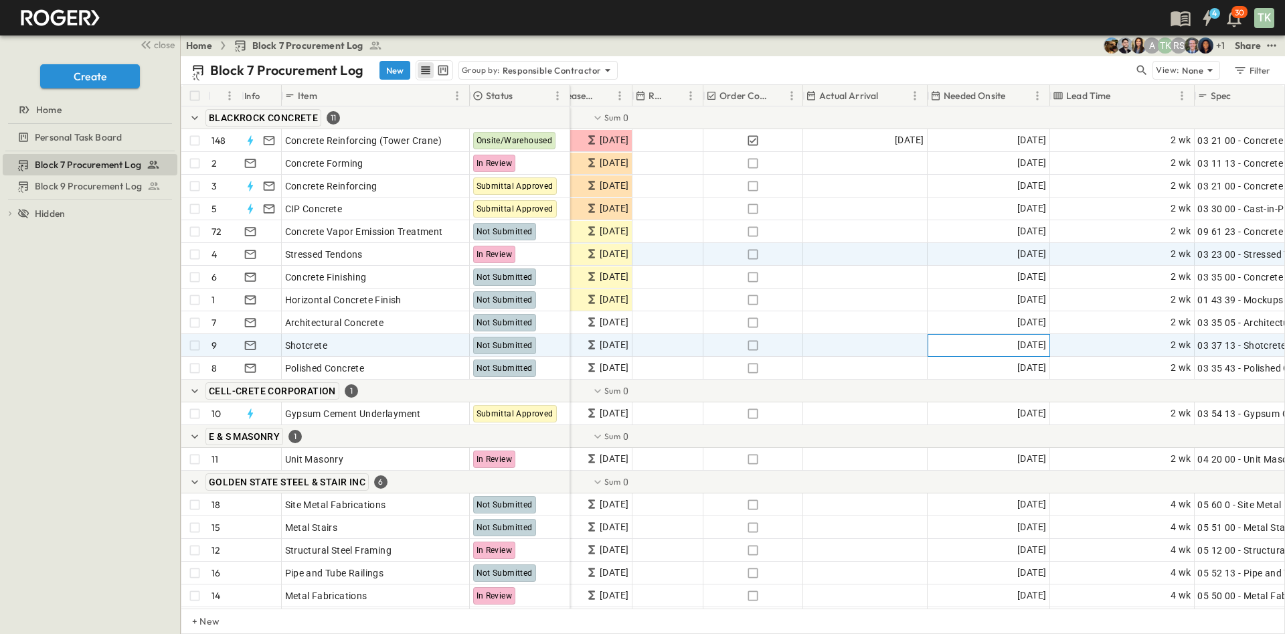
click at [1017, 342] on span "[DATE]" at bounding box center [1031, 344] width 29 height 15
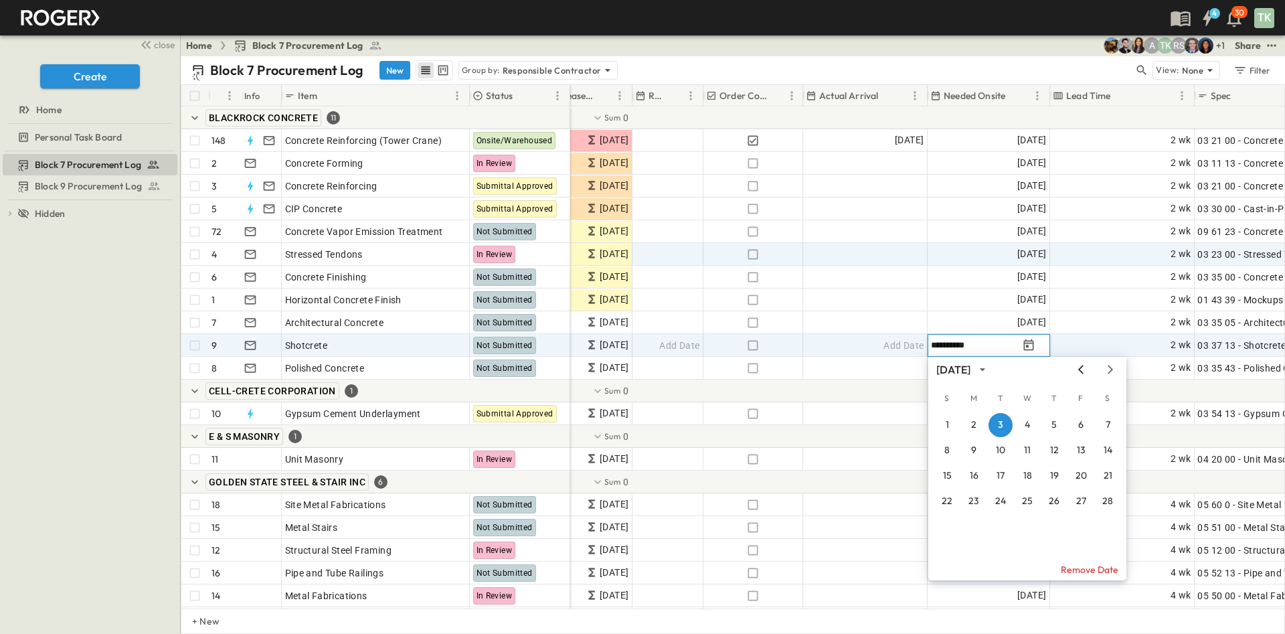
click at [1079, 370] on icon "Previous month" at bounding box center [1081, 369] width 16 height 11
click at [1109, 372] on icon "Next month" at bounding box center [1110, 369] width 5 height 9
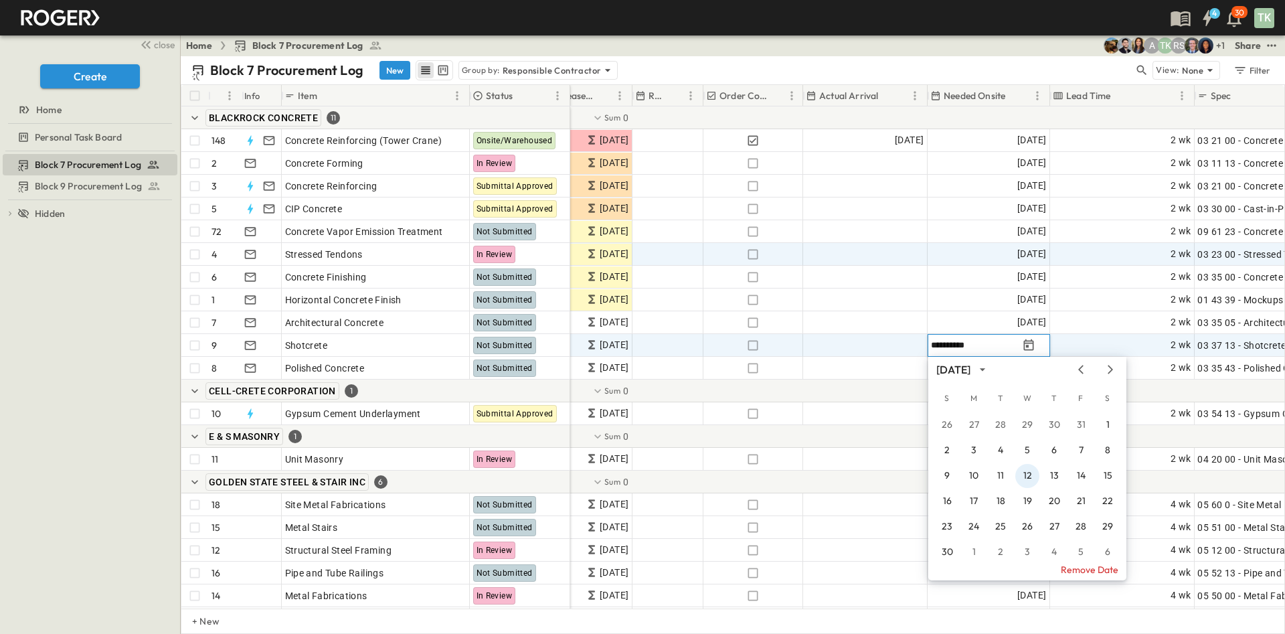
click at [1026, 476] on button "12" at bounding box center [1027, 476] width 24 height 24
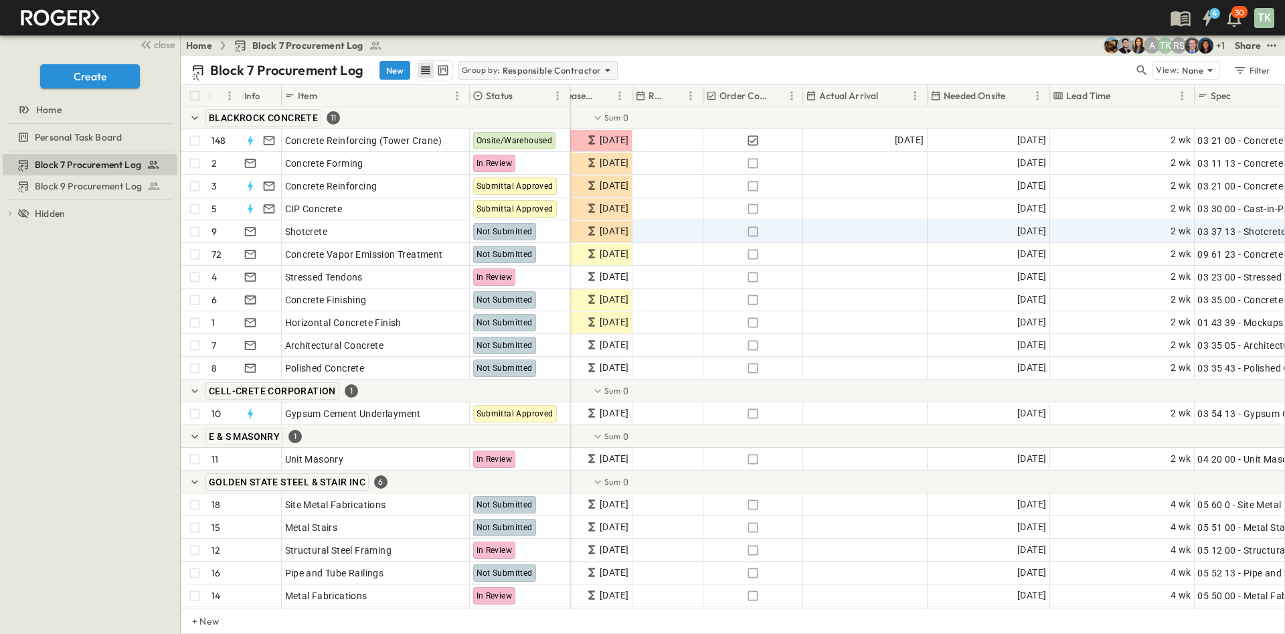
click at [517, 70] on p "Responsible Contractor" at bounding box center [552, 70] width 99 height 13
click at [509, 96] on div "None" at bounding box center [523, 89] width 182 height 19
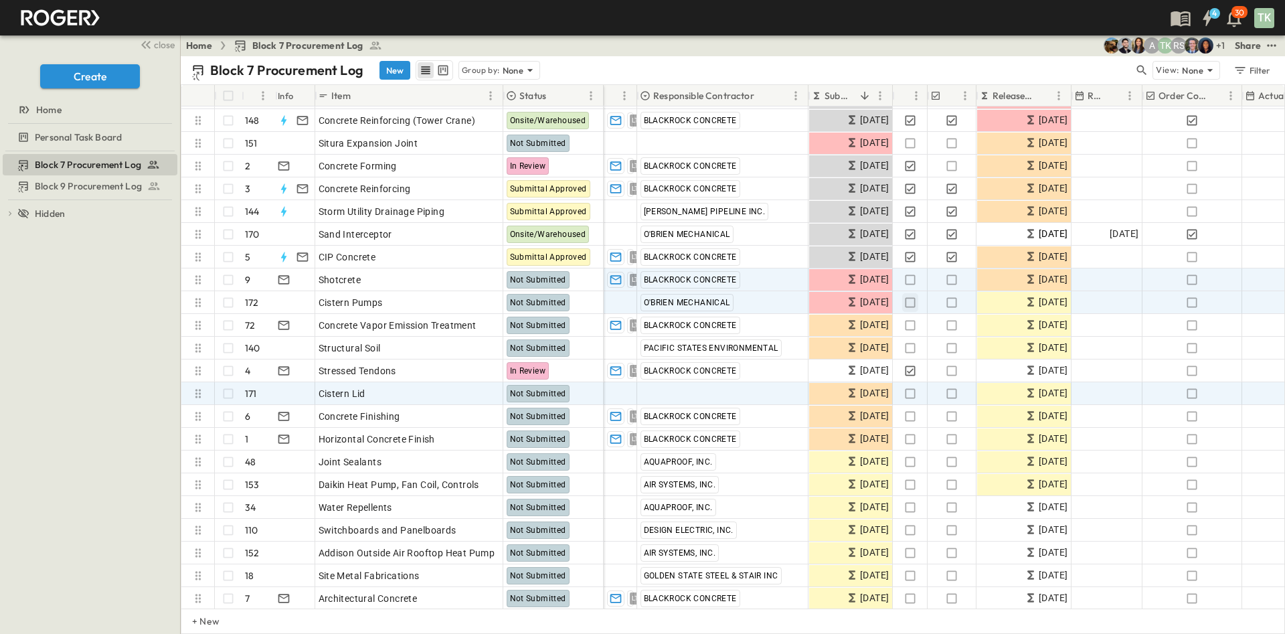
scroll to position [201, 0]
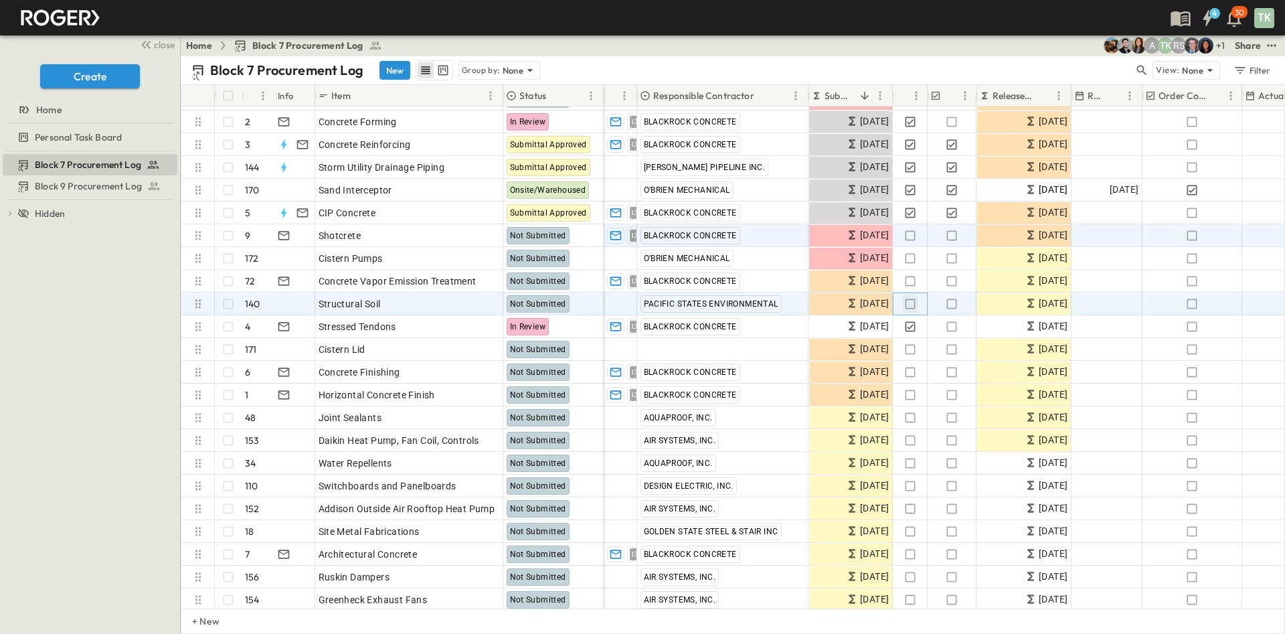
click at [910, 301] on icon "button" at bounding box center [910, 303] width 13 height 13
click at [946, 305] on icon "button" at bounding box center [951, 303] width 13 height 13
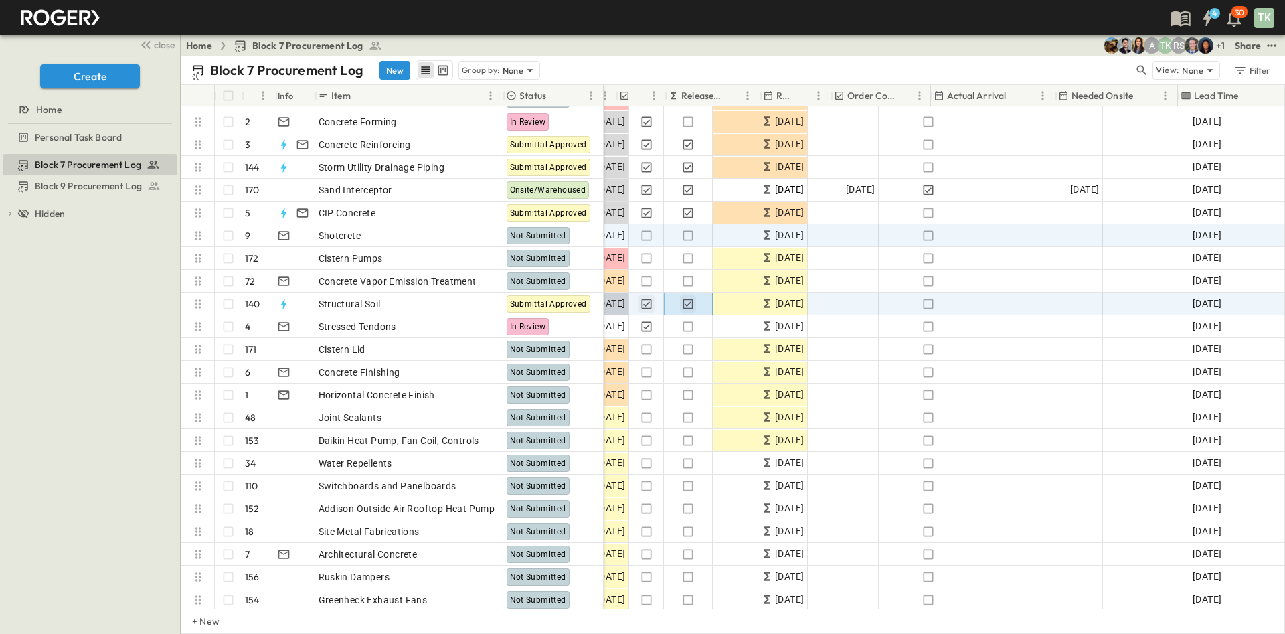
scroll to position [201, 320]
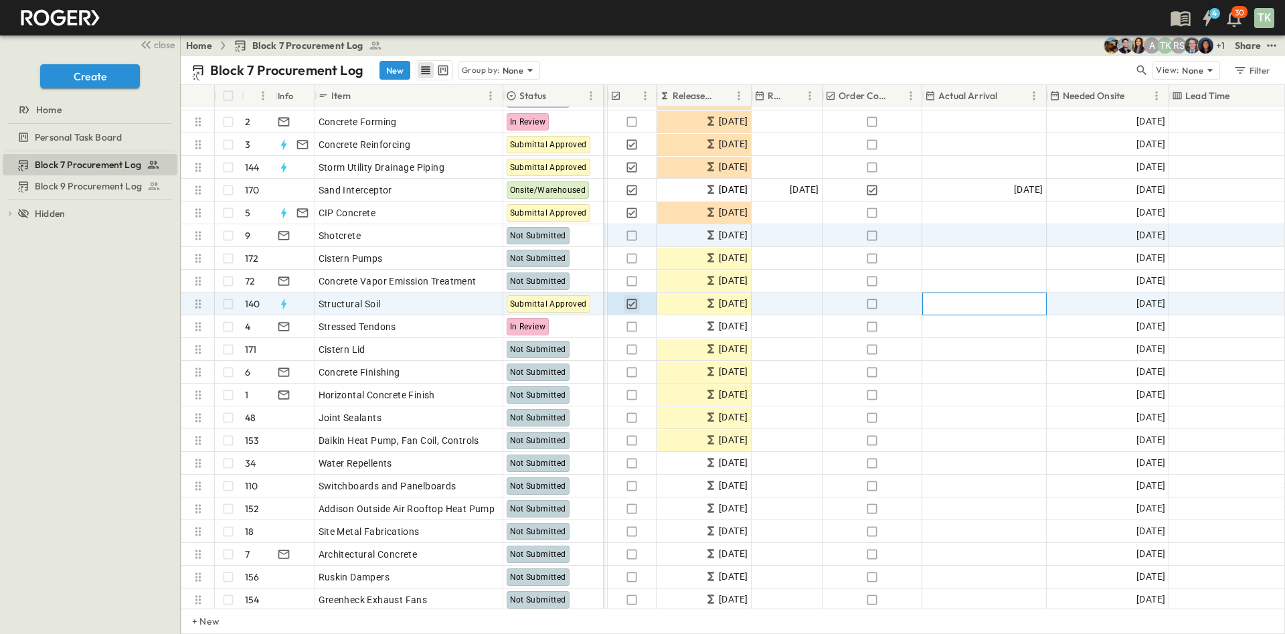
click at [1009, 304] on span "Add Date" at bounding box center [1023, 303] width 40 height 13
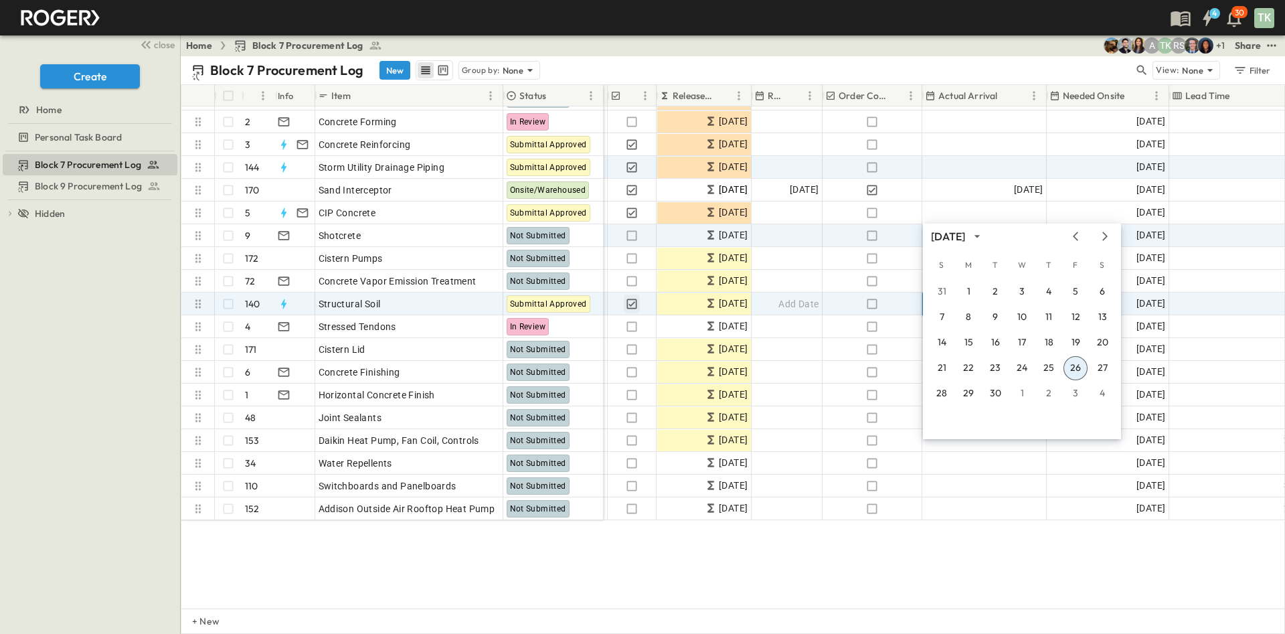
scroll to position [0, 320]
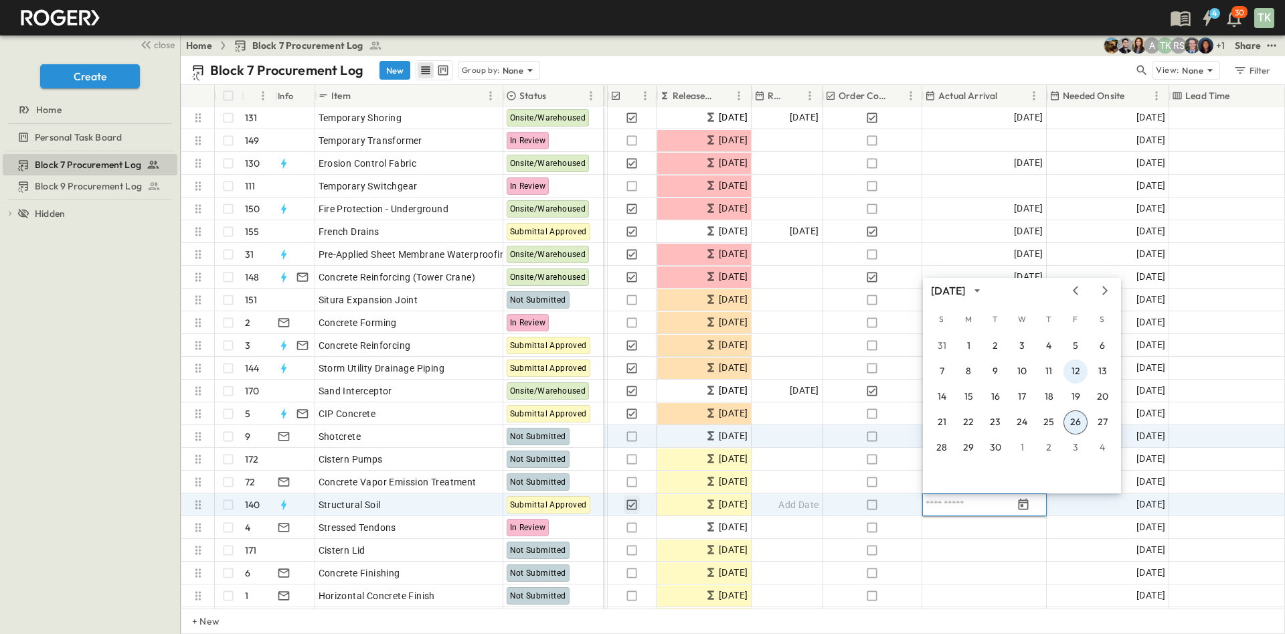
click at [1081, 367] on button "12" at bounding box center [1076, 371] width 24 height 24
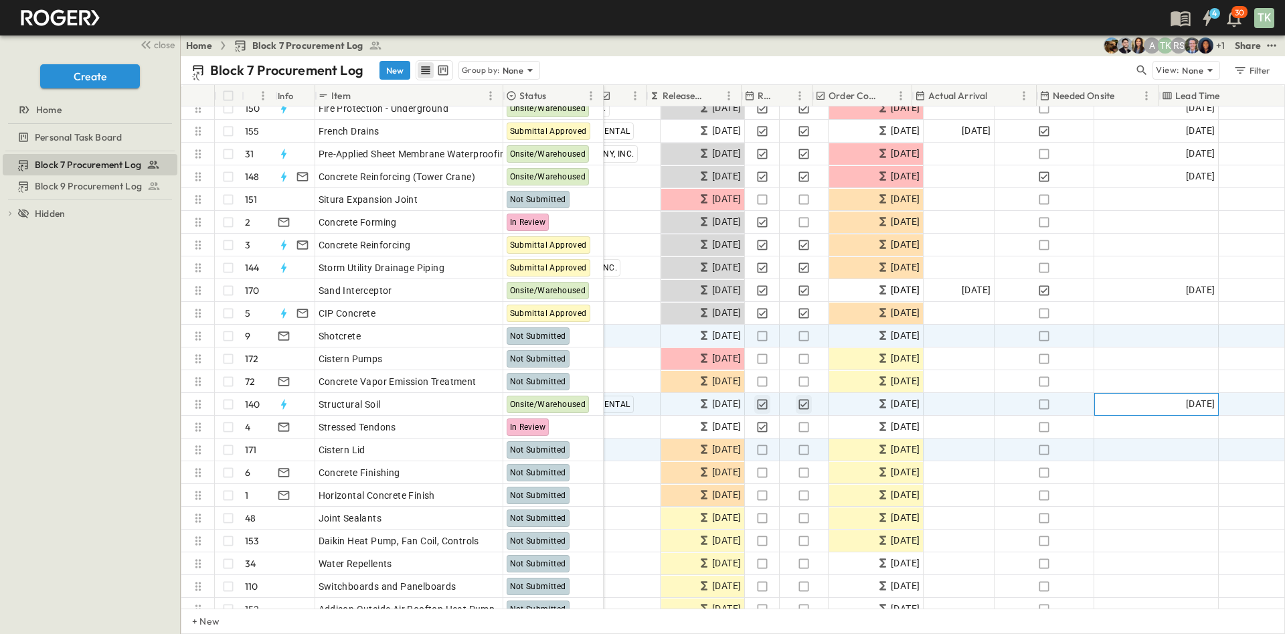
scroll to position [100, 330]
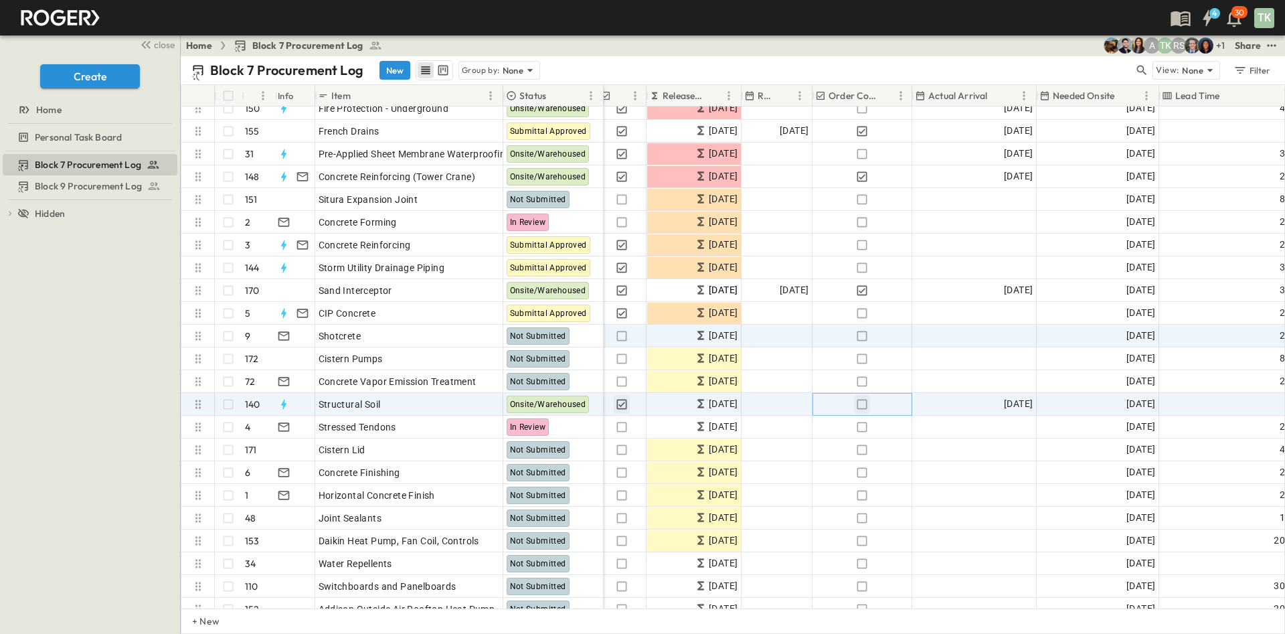
click at [861, 409] on icon "button" at bounding box center [861, 404] width 13 height 13
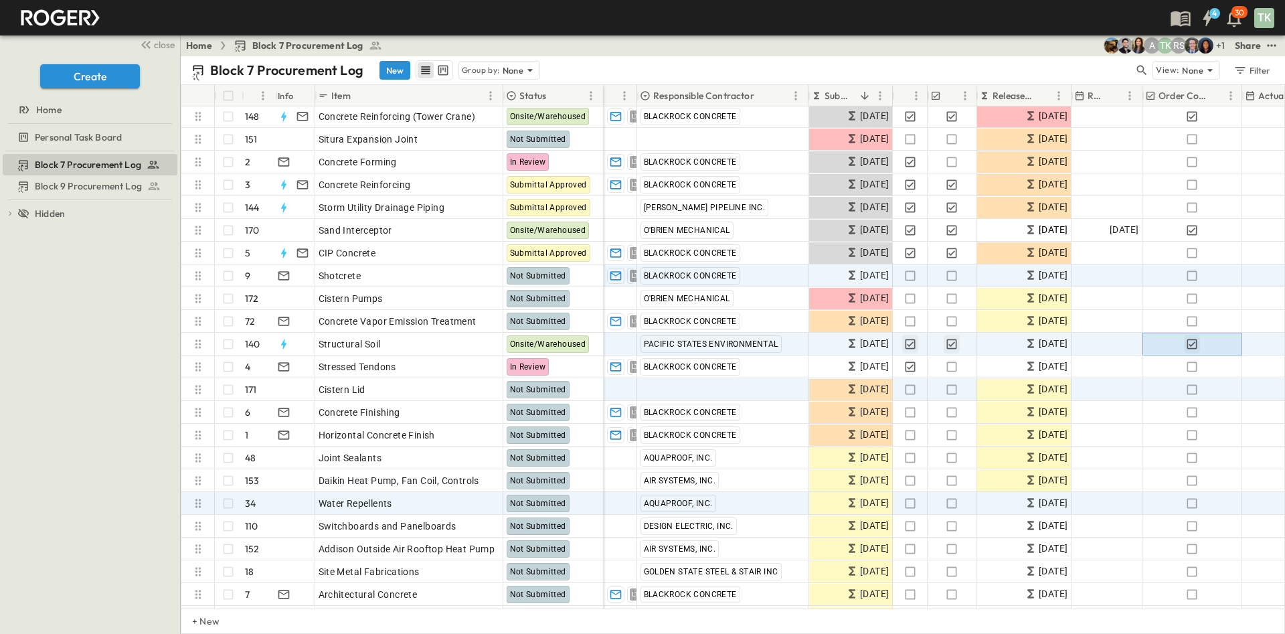
scroll to position [201, 0]
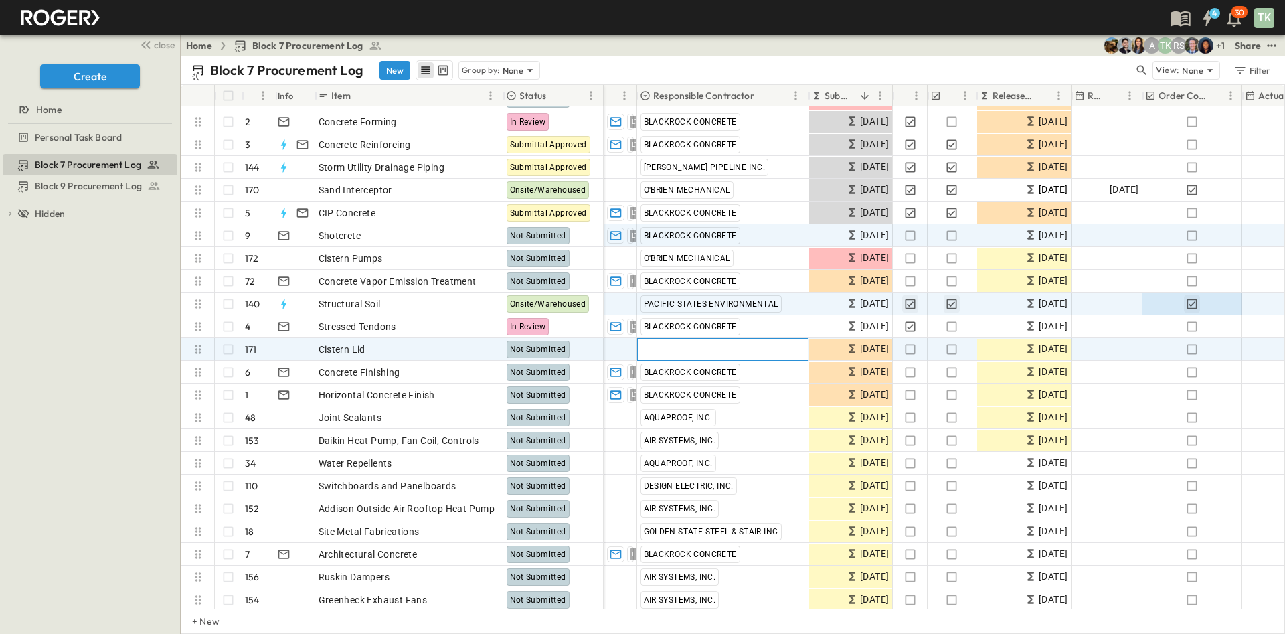
click at [666, 346] on span "Add Contractor" at bounding box center [675, 349] width 68 height 13
type input "*"
type input "**********"
click at [681, 394] on span "[PERSON_NAME] [PERSON_NAME]" at bounding box center [738, 393] width 127 height 11
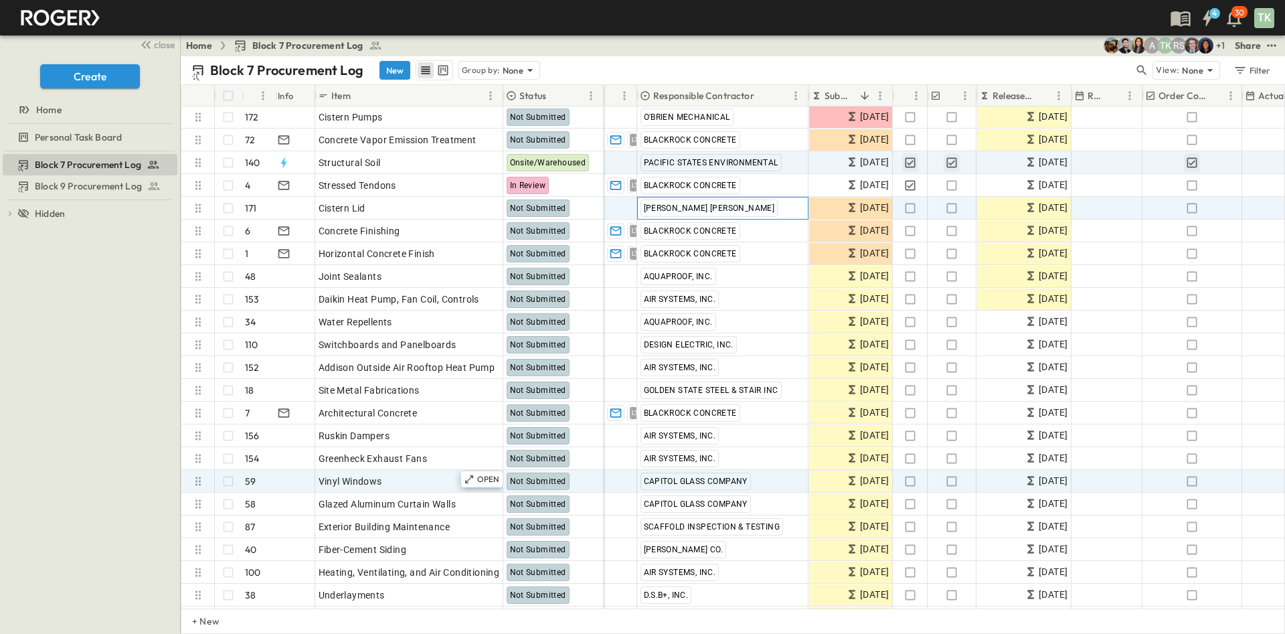
scroll to position [402, 0]
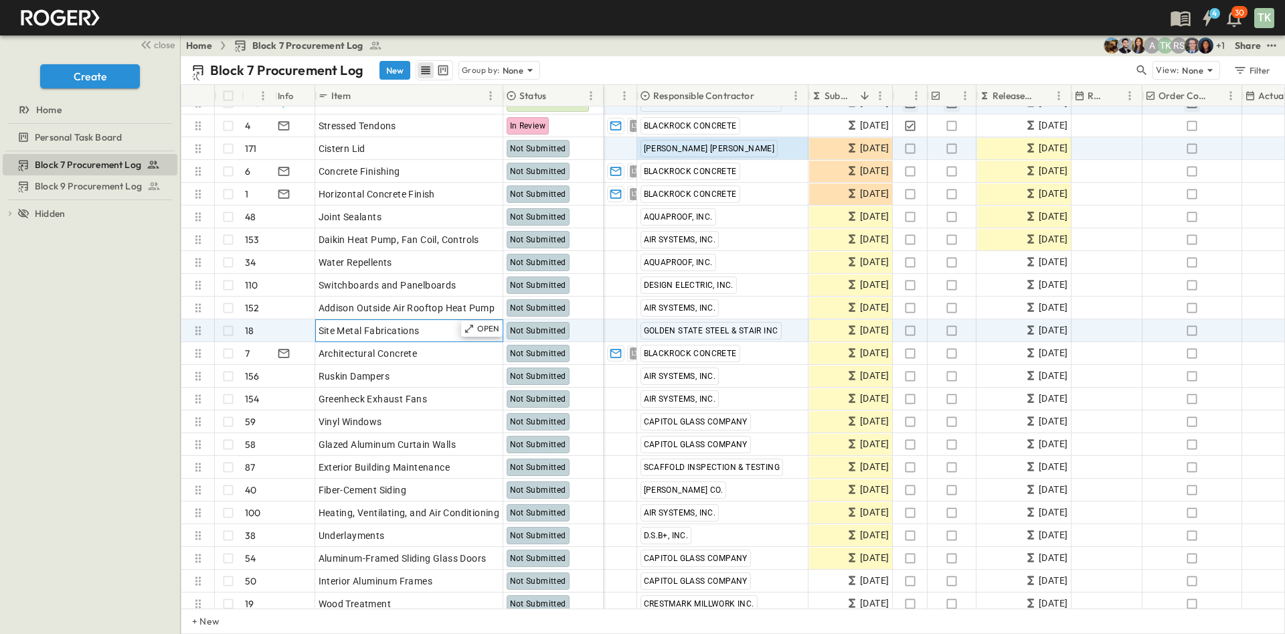
click at [431, 334] on div "Site Metal Fabrications" at bounding box center [409, 330] width 181 height 19
type input "**********"
click at [50, 337] on div "Block 7 Procurement Log Block 9 Procurement Log To pick up a draggable item, pr…" at bounding box center [90, 392] width 180 height 483
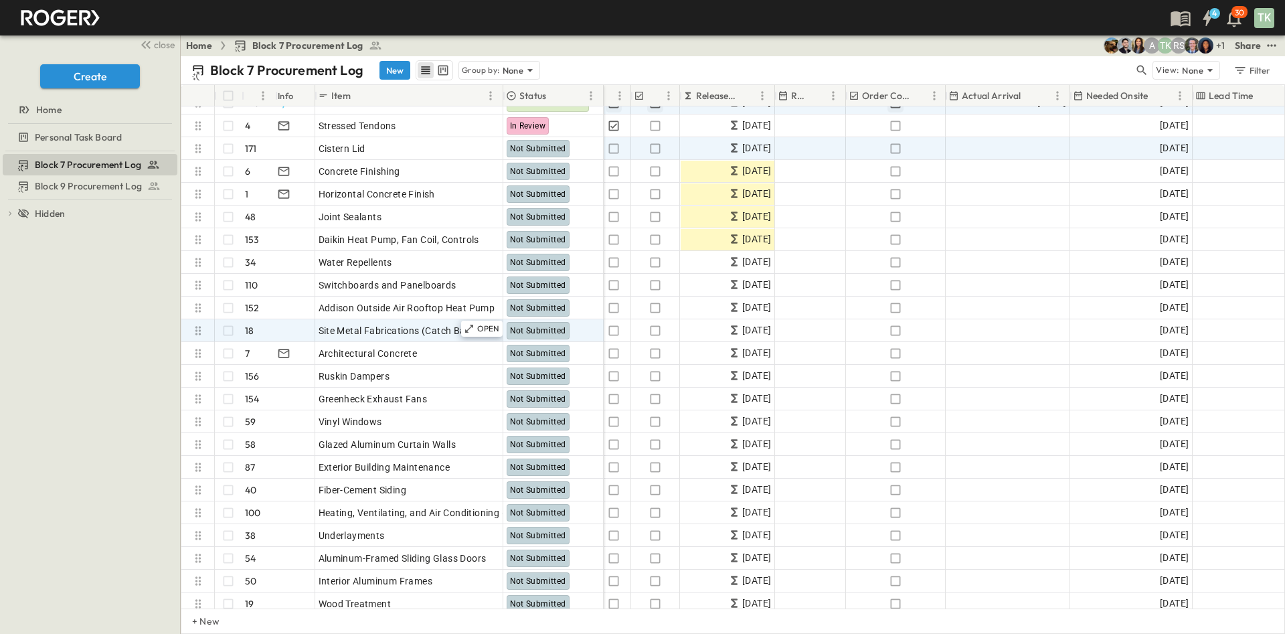
scroll to position [402, 301]
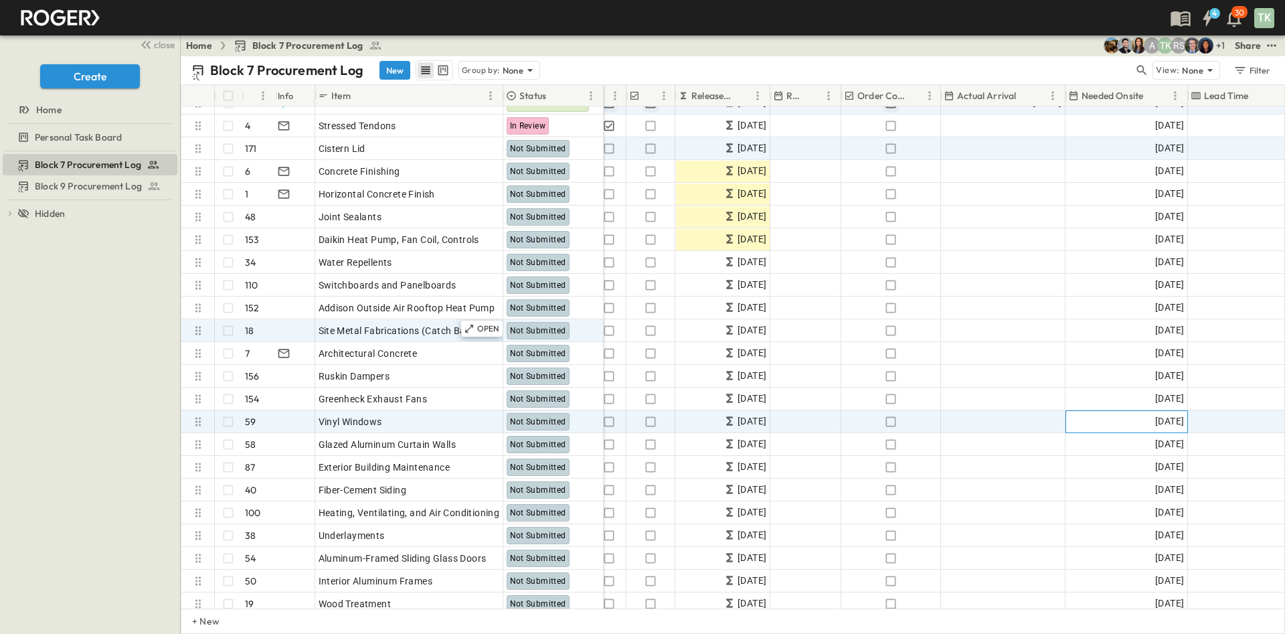
click at [1171, 420] on span "[DATE]" at bounding box center [1169, 421] width 29 height 15
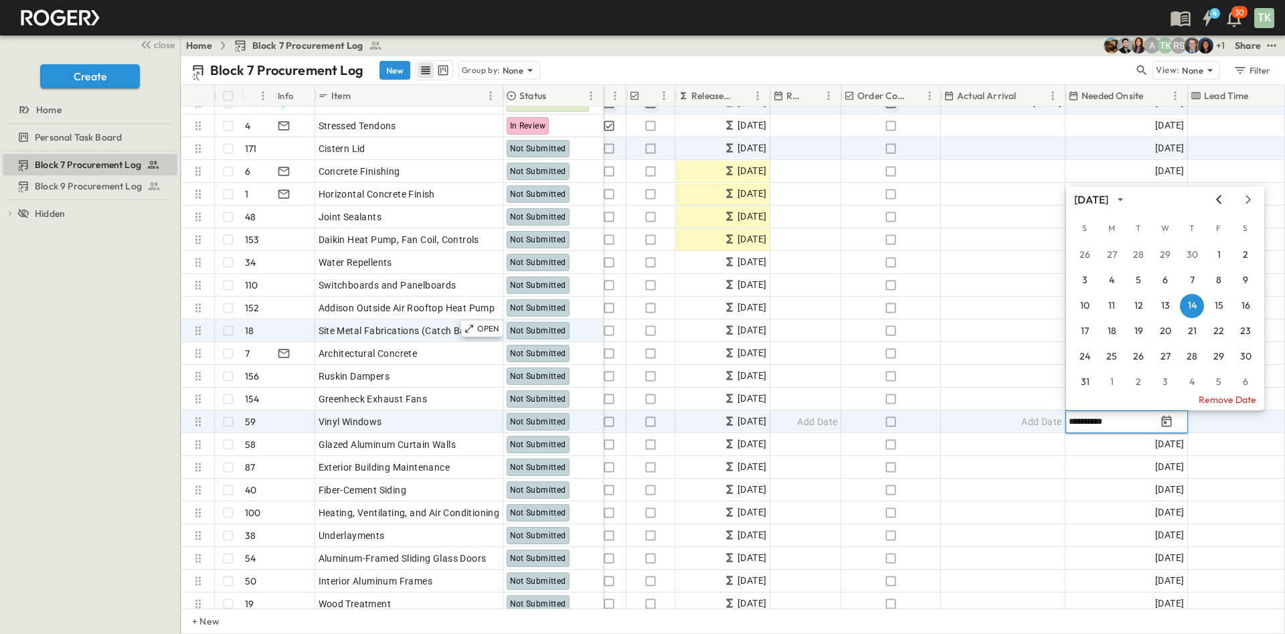
click at [1224, 203] on icon "Previous month" at bounding box center [1219, 199] width 16 height 11
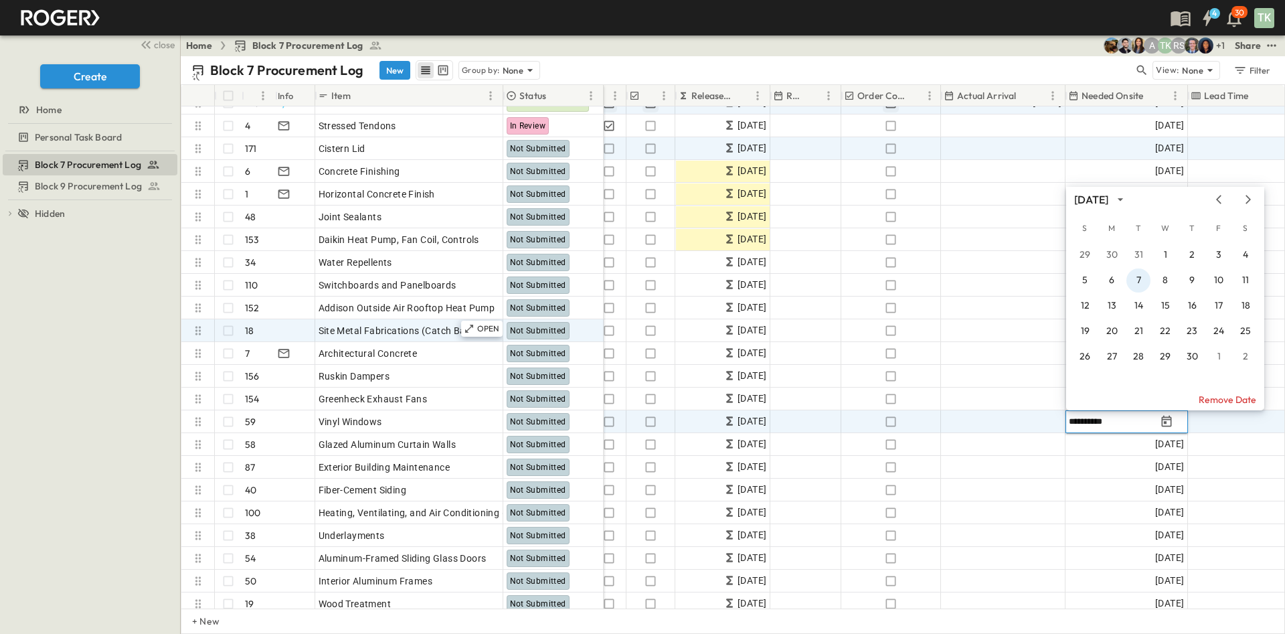
click at [1141, 282] on button "7" at bounding box center [1139, 280] width 24 height 24
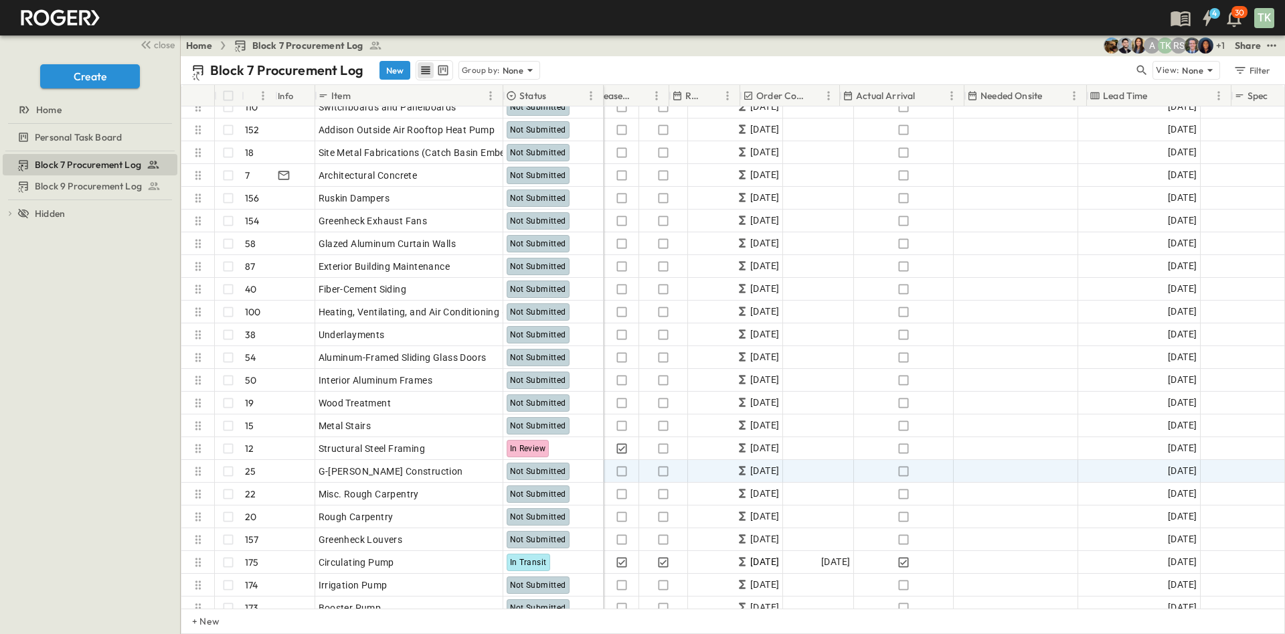
scroll to position [602, 402]
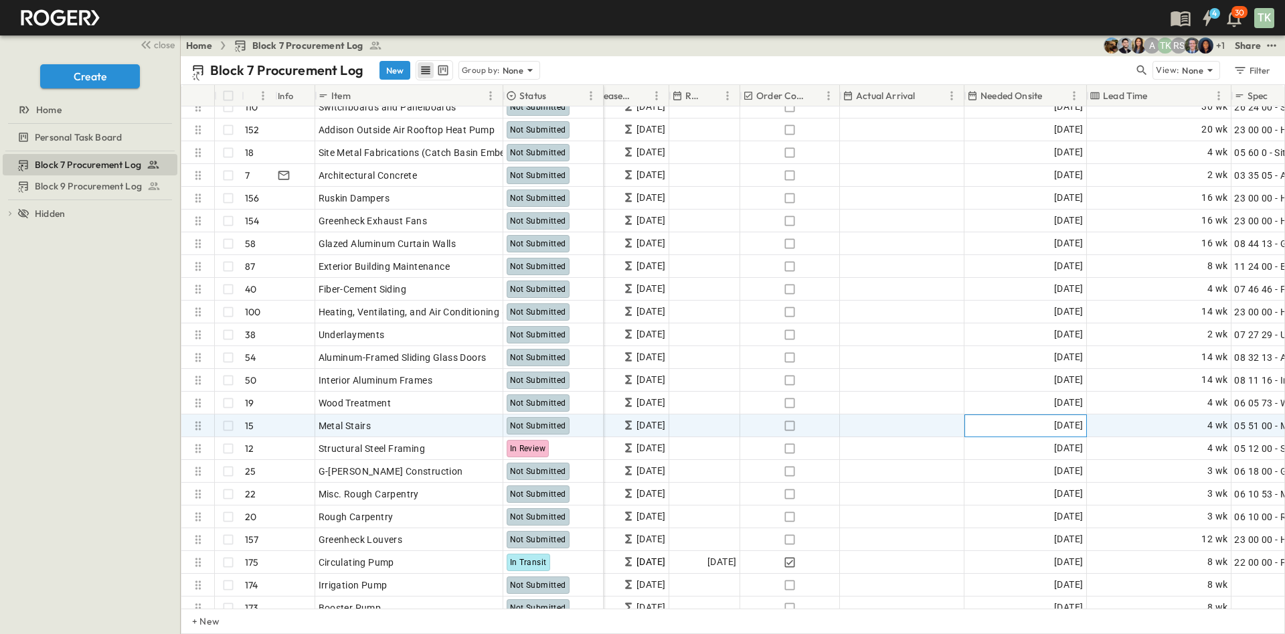
click at [1054, 420] on span "[DATE]" at bounding box center [1068, 425] width 29 height 15
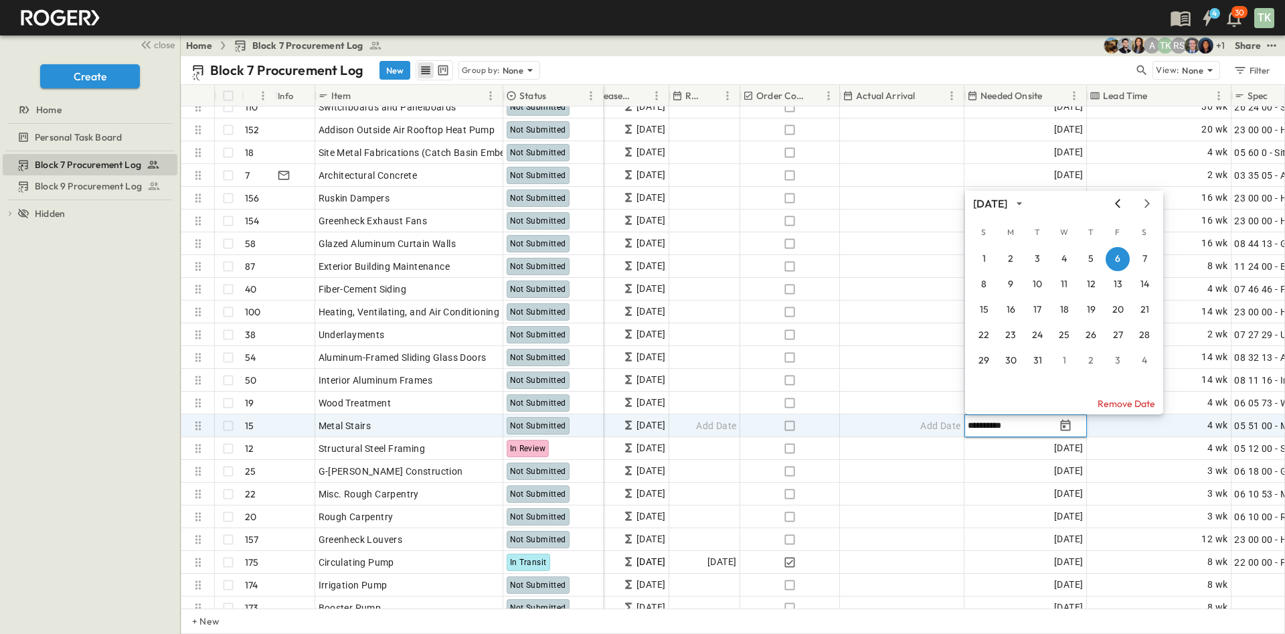
click at [1121, 203] on icon "Previous month" at bounding box center [1118, 203] width 16 height 11
click at [1033, 355] on button "27" at bounding box center [1037, 361] width 24 height 24
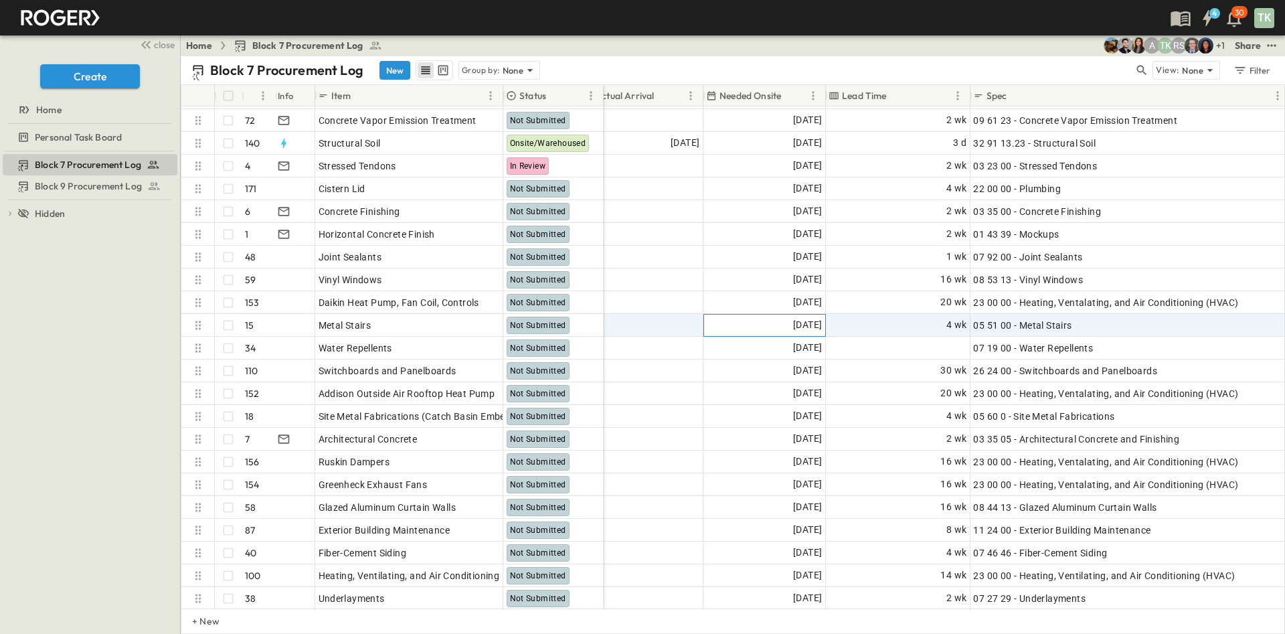
scroll to position [361, 660]
click at [921, 323] on div "4 wk" at bounding box center [901, 325] width 143 height 21
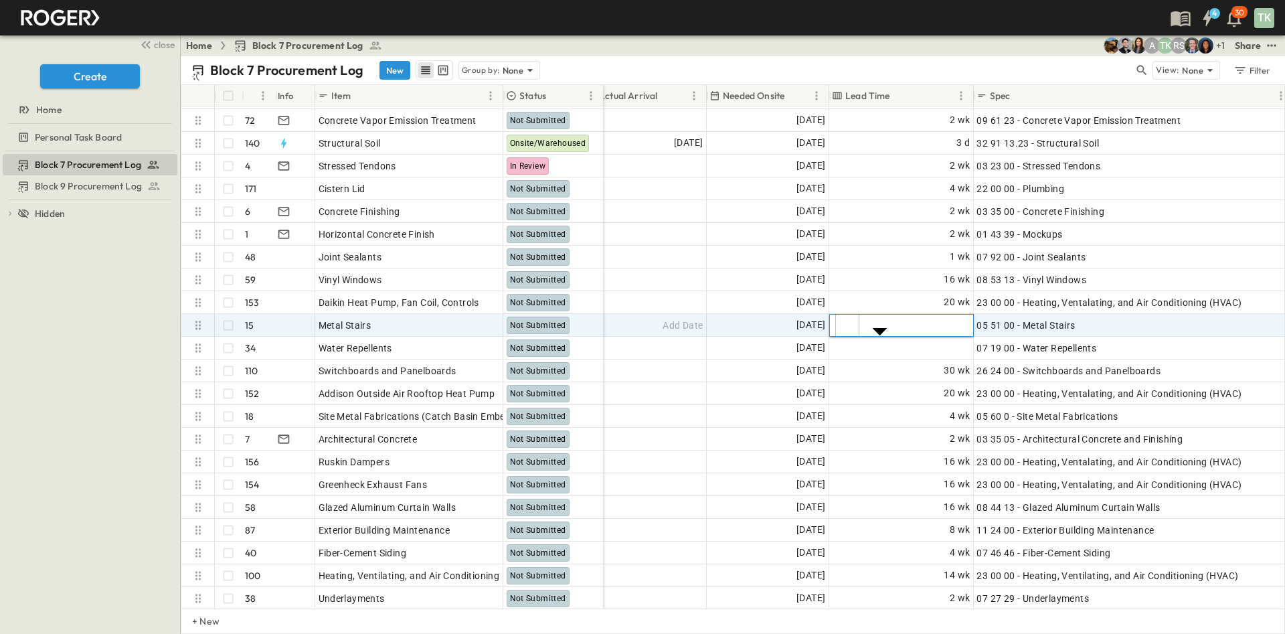
type input "**"
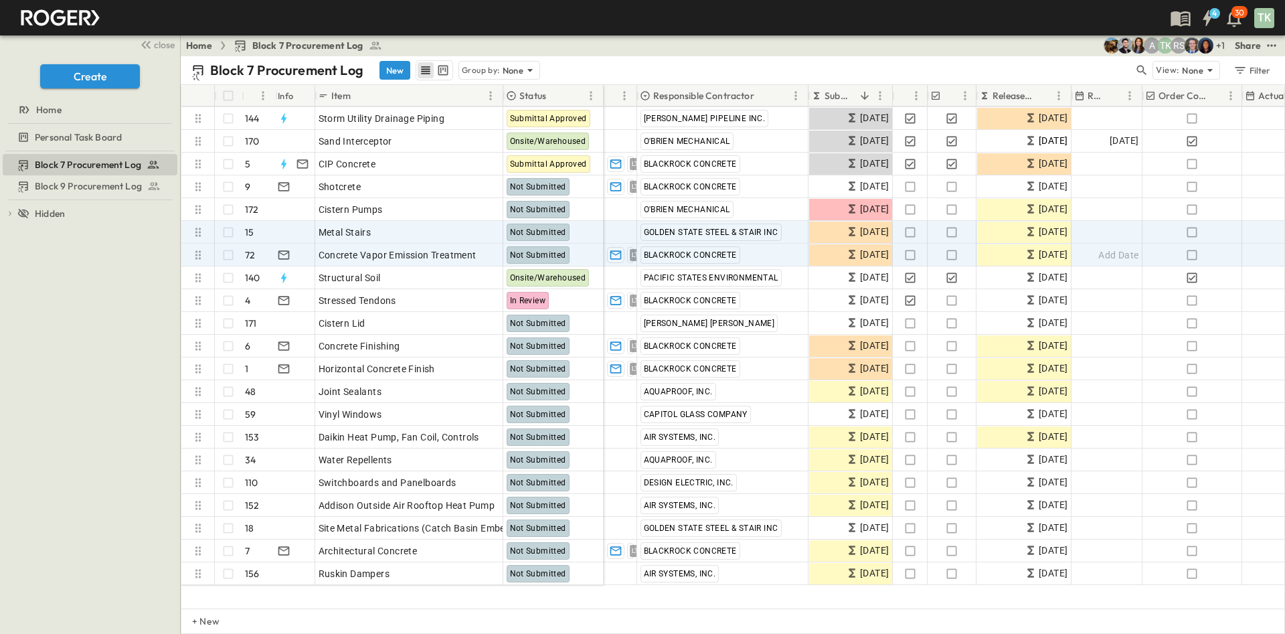
scroll to position [161, 0]
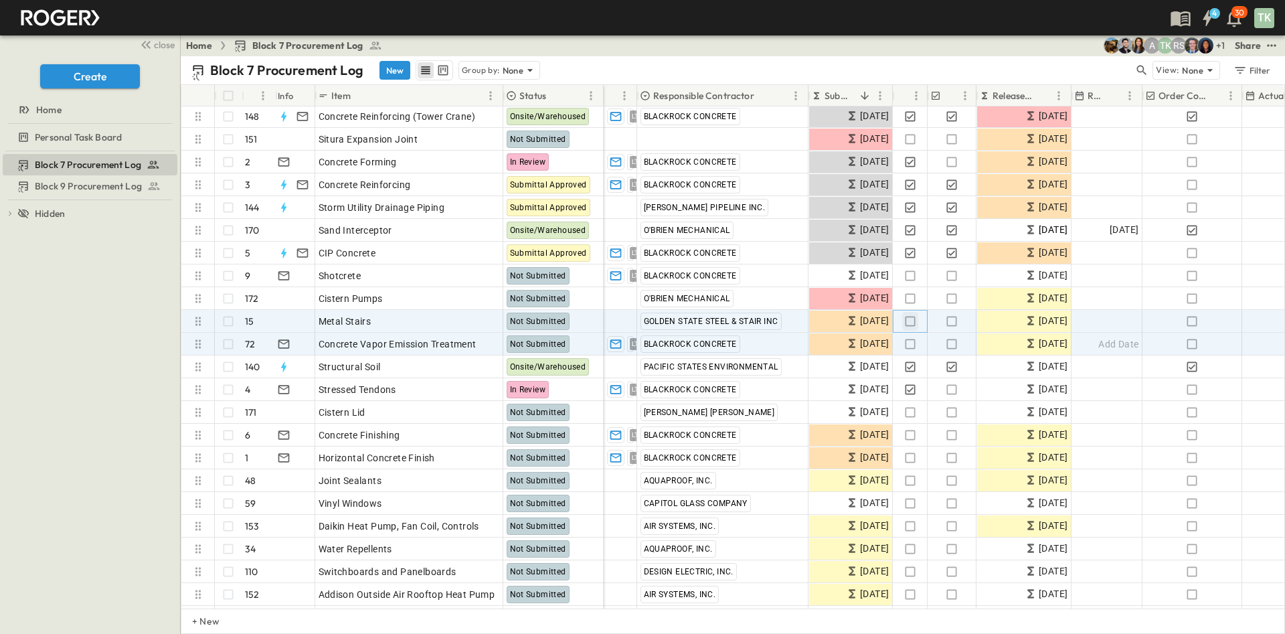
click at [902, 318] on button "button" at bounding box center [910, 321] width 16 height 19
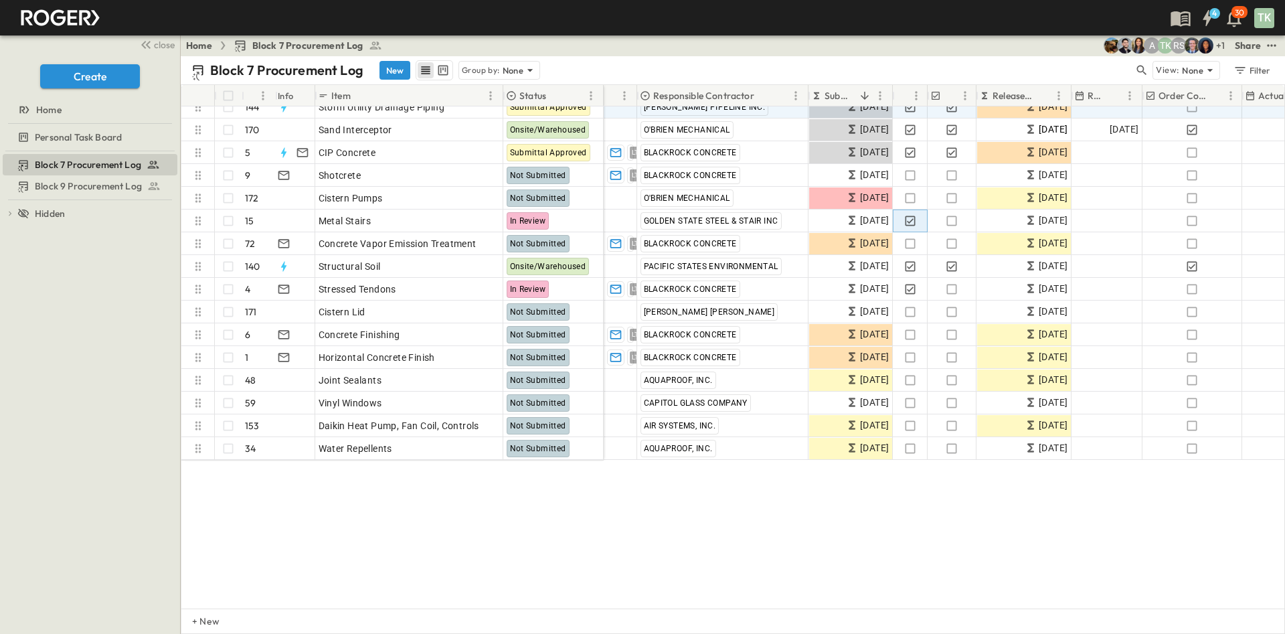
scroll to position [0, 0]
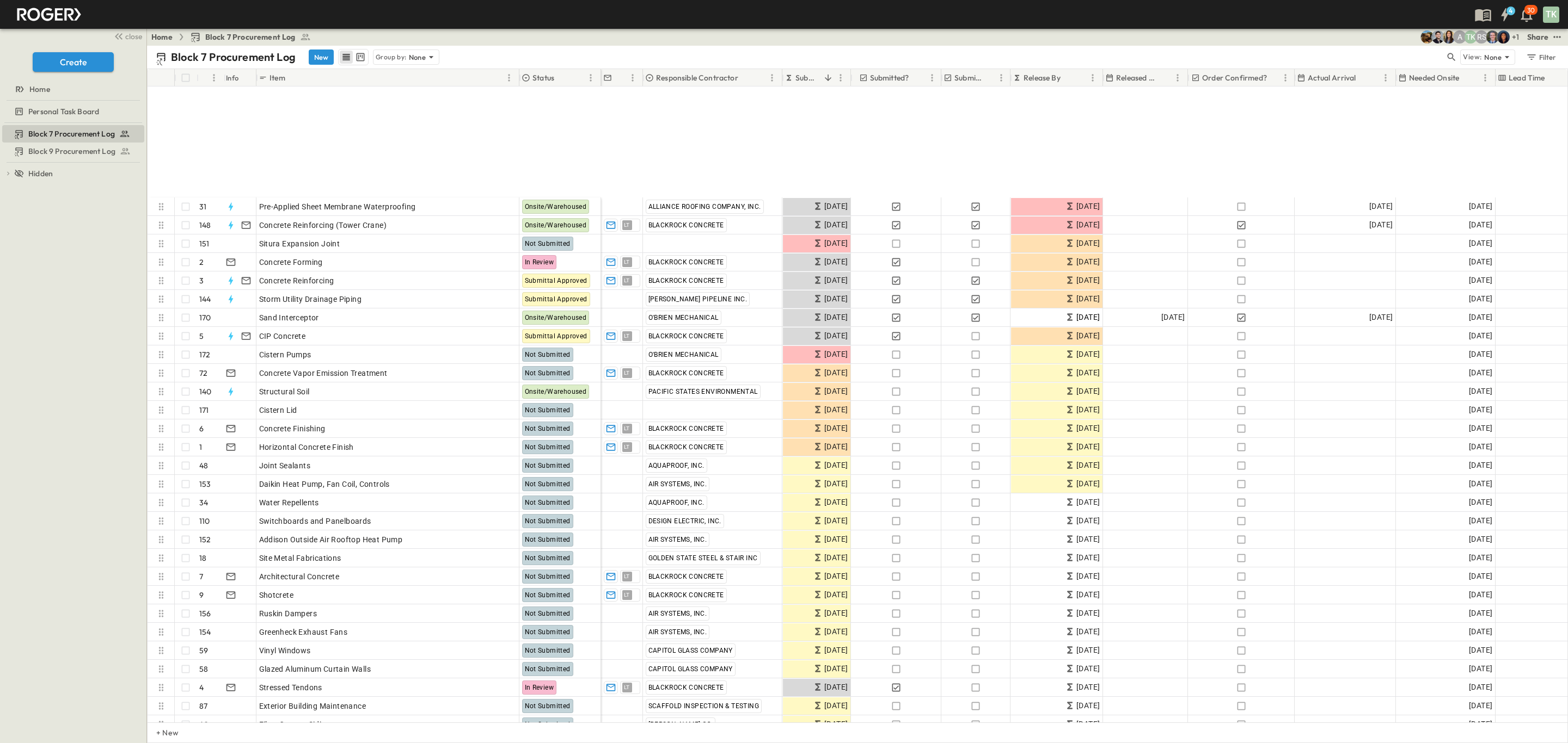
scroll to position [163, 0]
